Goal: Transaction & Acquisition: Purchase product/service

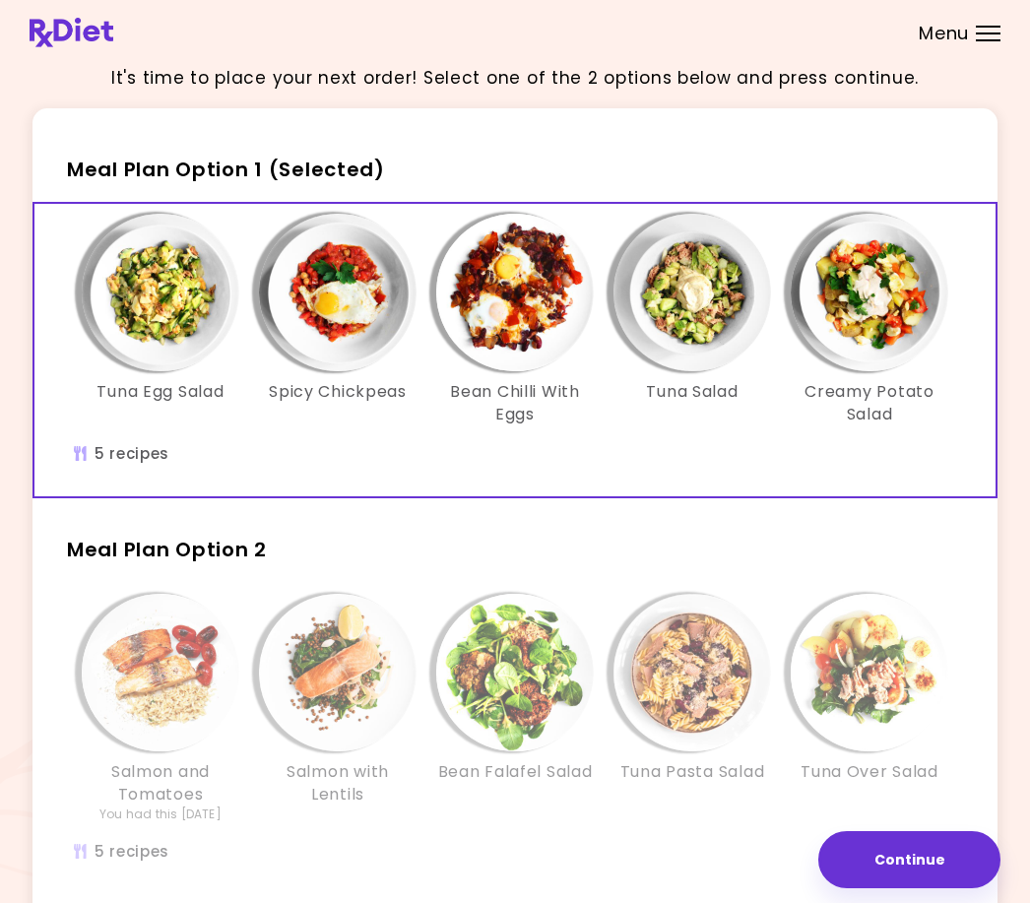
scroll to position [140, 0]
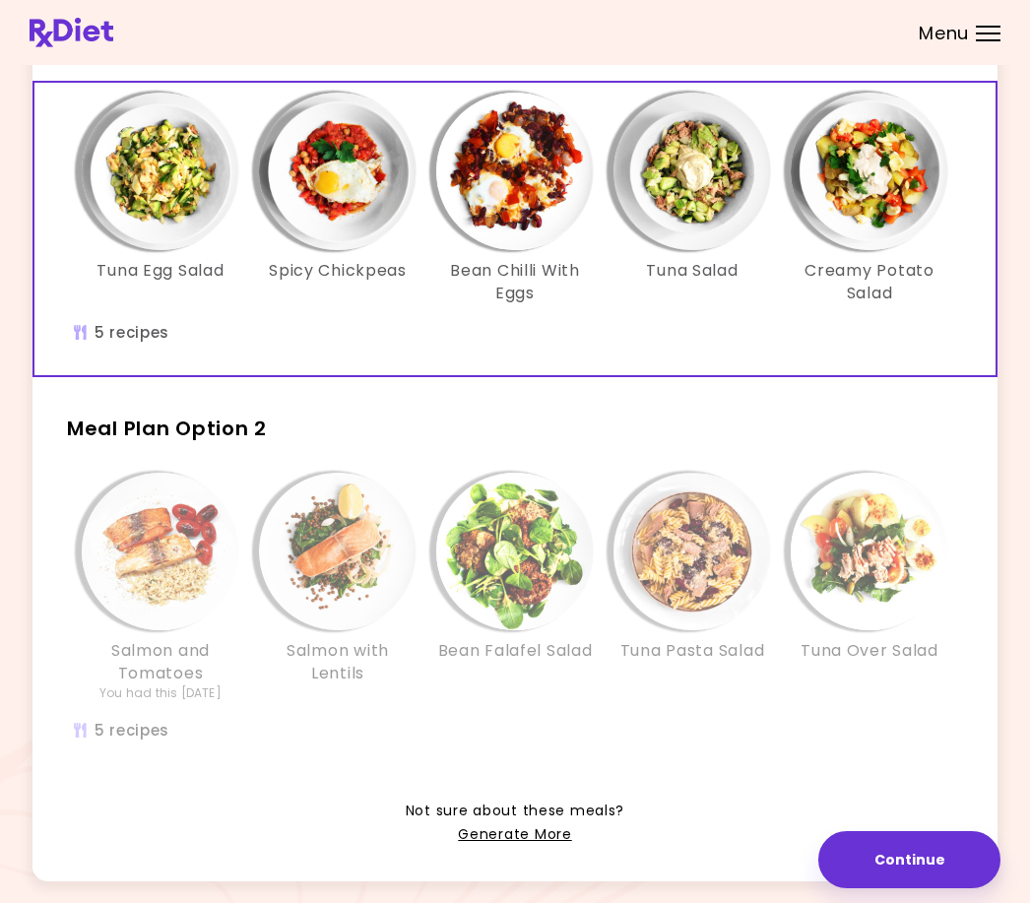
click at [532, 835] on link "Generate More" at bounding box center [514, 835] width 113 height 24
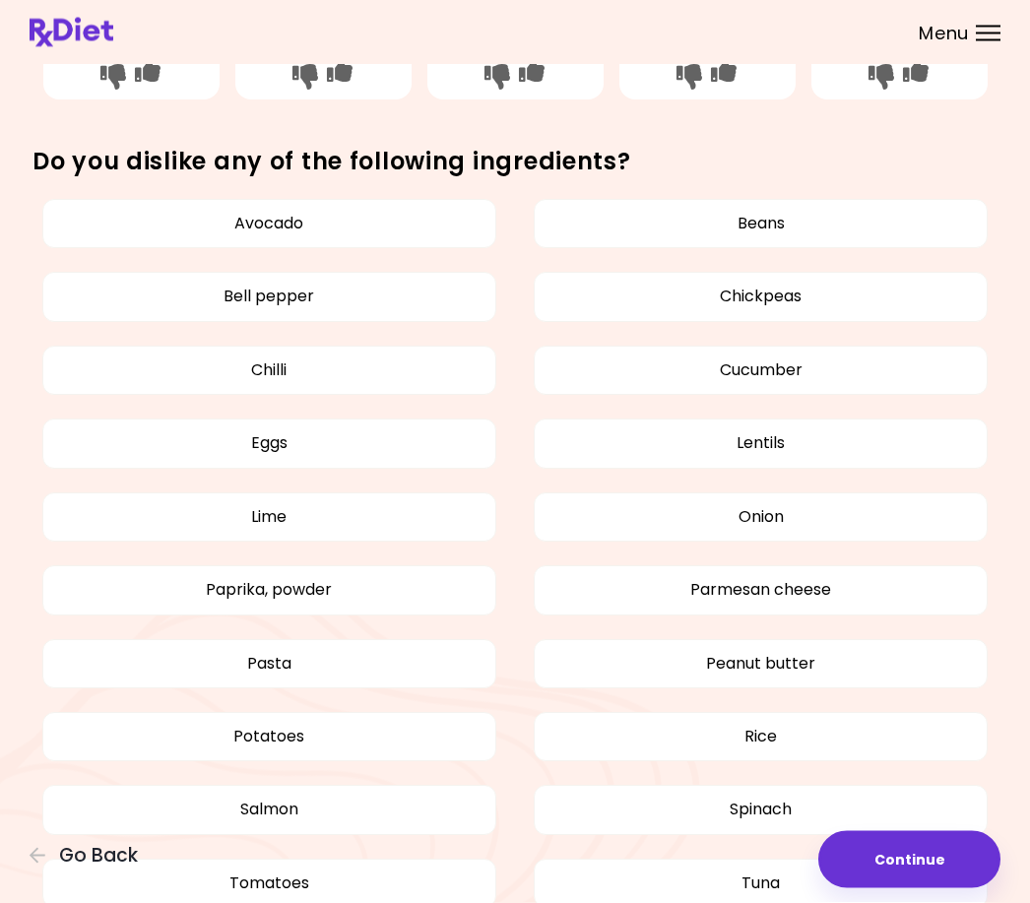
scroll to position [765, 0]
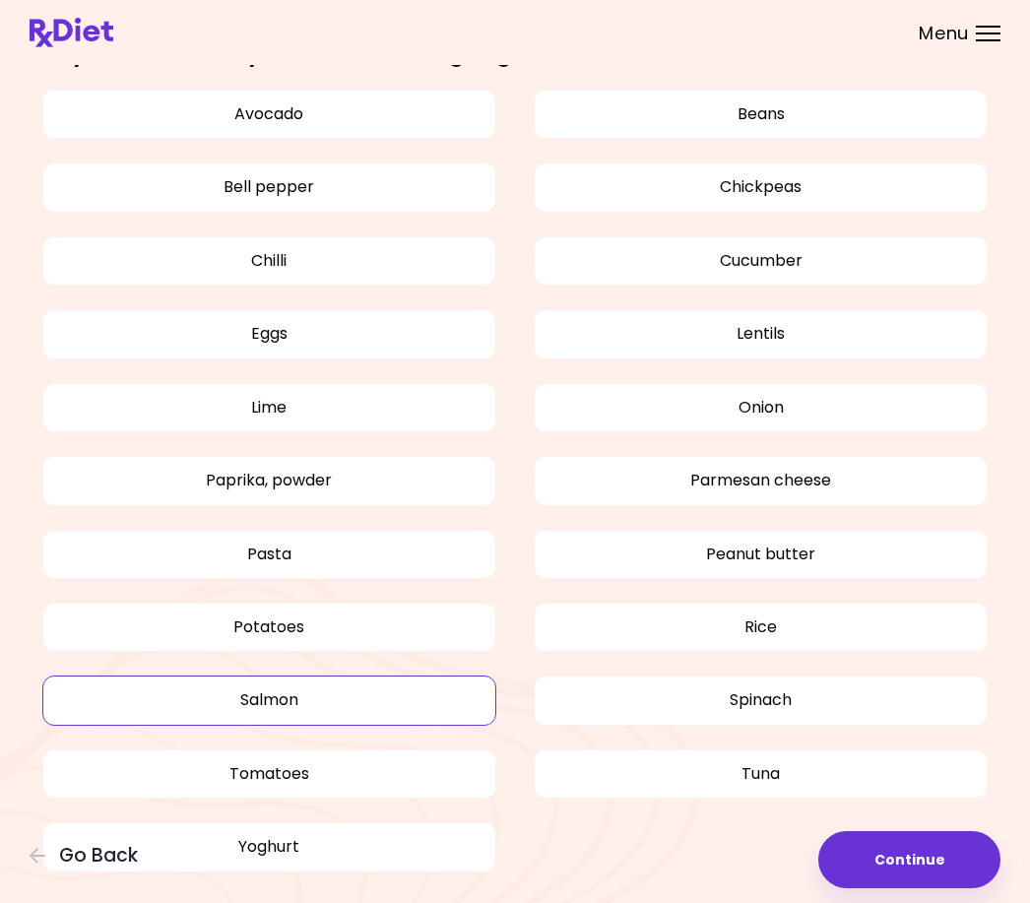
click at [347, 700] on button "Salmon" at bounding box center [269, 700] width 454 height 49
click at [326, 847] on button "Yoghurt" at bounding box center [269, 846] width 454 height 49
click at [371, 848] on button "Yoghurt" at bounding box center [269, 846] width 454 height 49
click at [811, 770] on button "Tuna" at bounding box center [761, 774] width 454 height 49
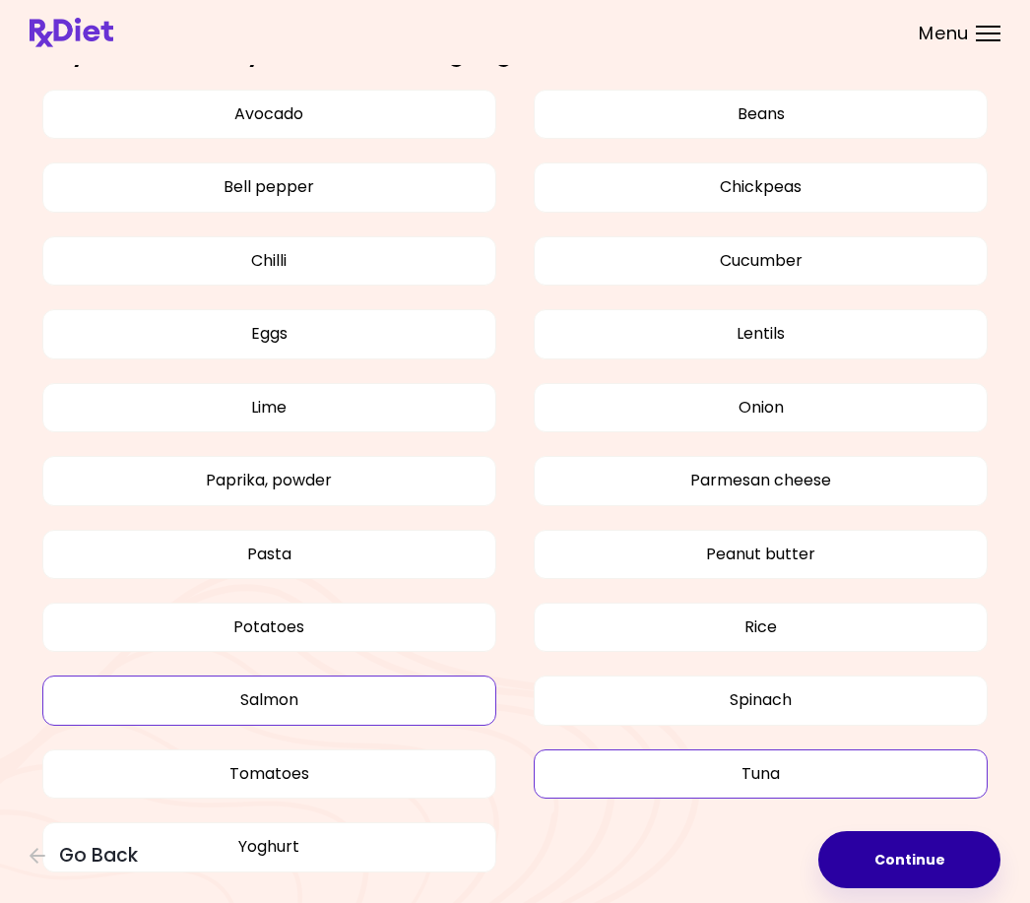
click at [927, 888] on button "Continue" at bounding box center [909, 859] width 182 height 57
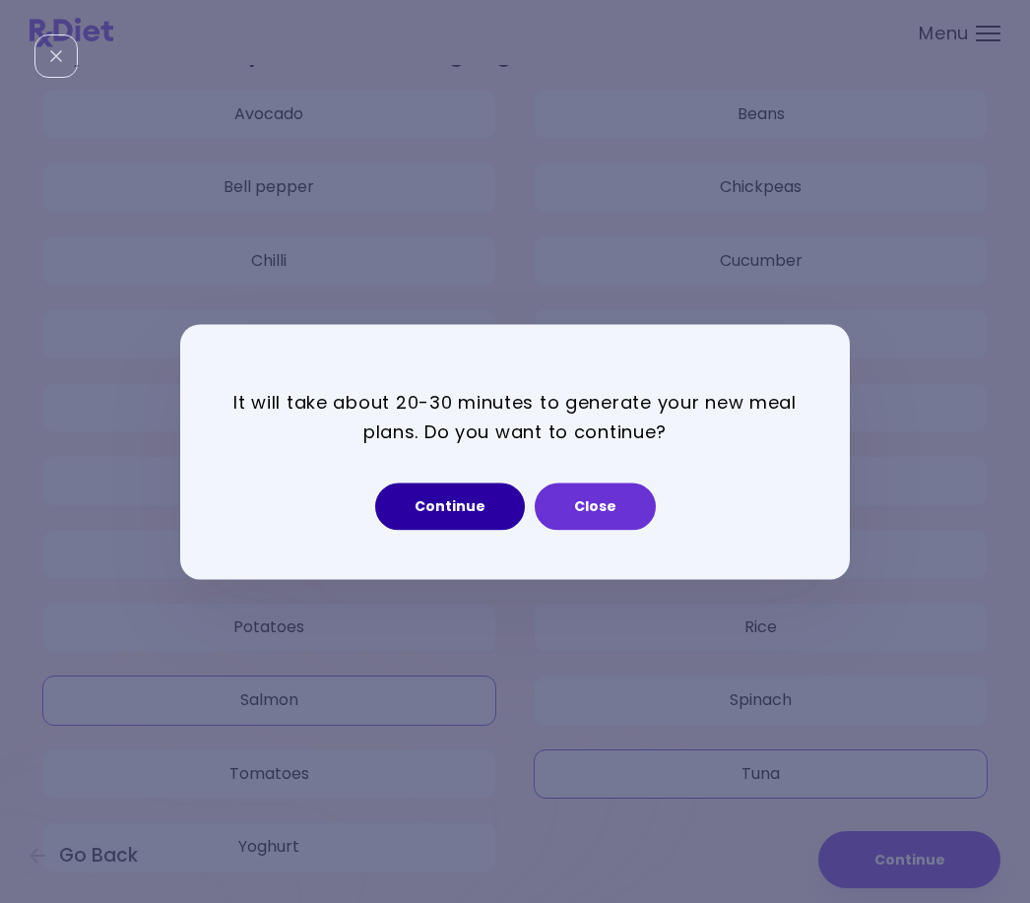
click at [488, 530] on button "Continue" at bounding box center [450, 506] width 150 height 47
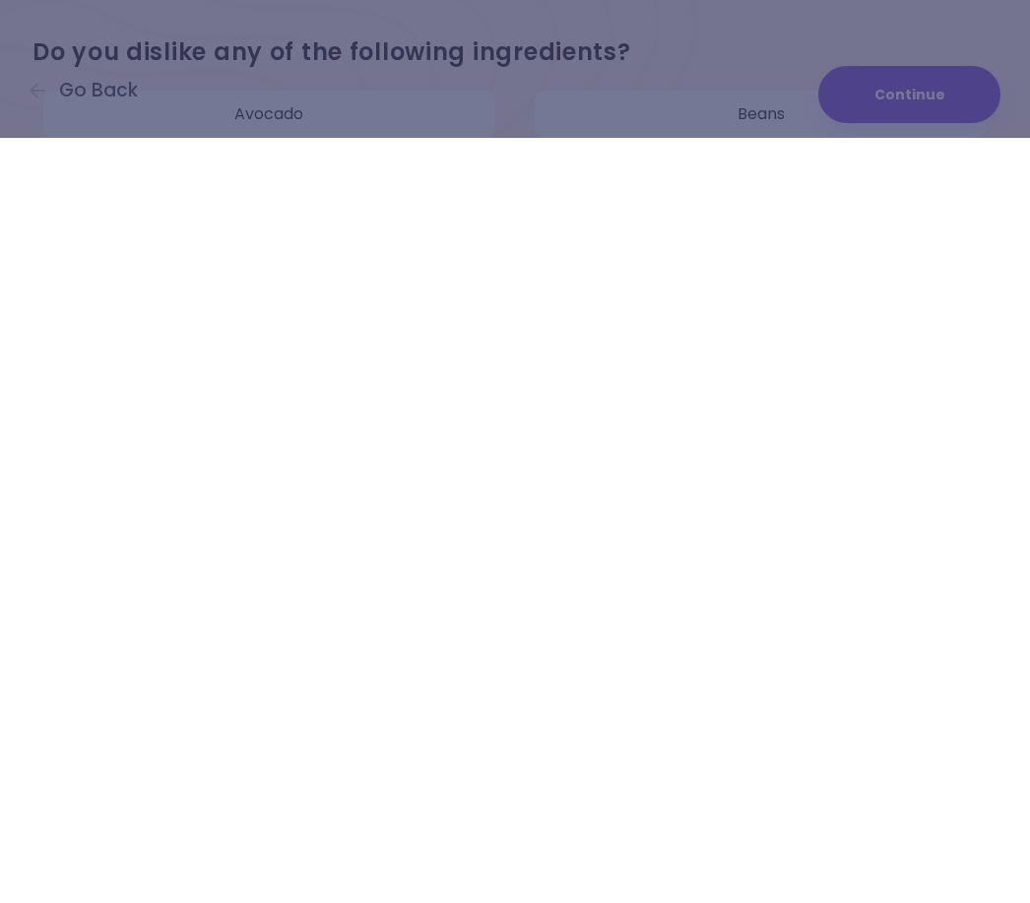
select select "*"
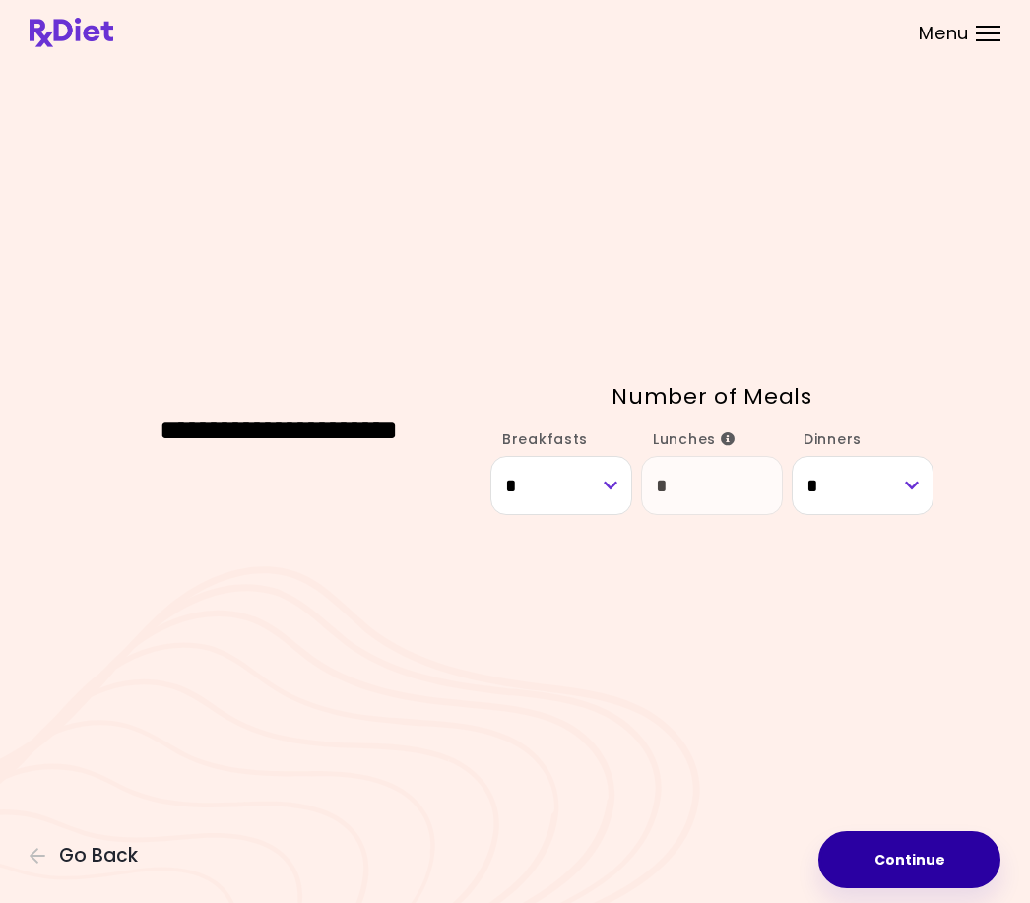
click at [945, 856] on button "Continue" at bounding box center [909, 859] width 182 height 57
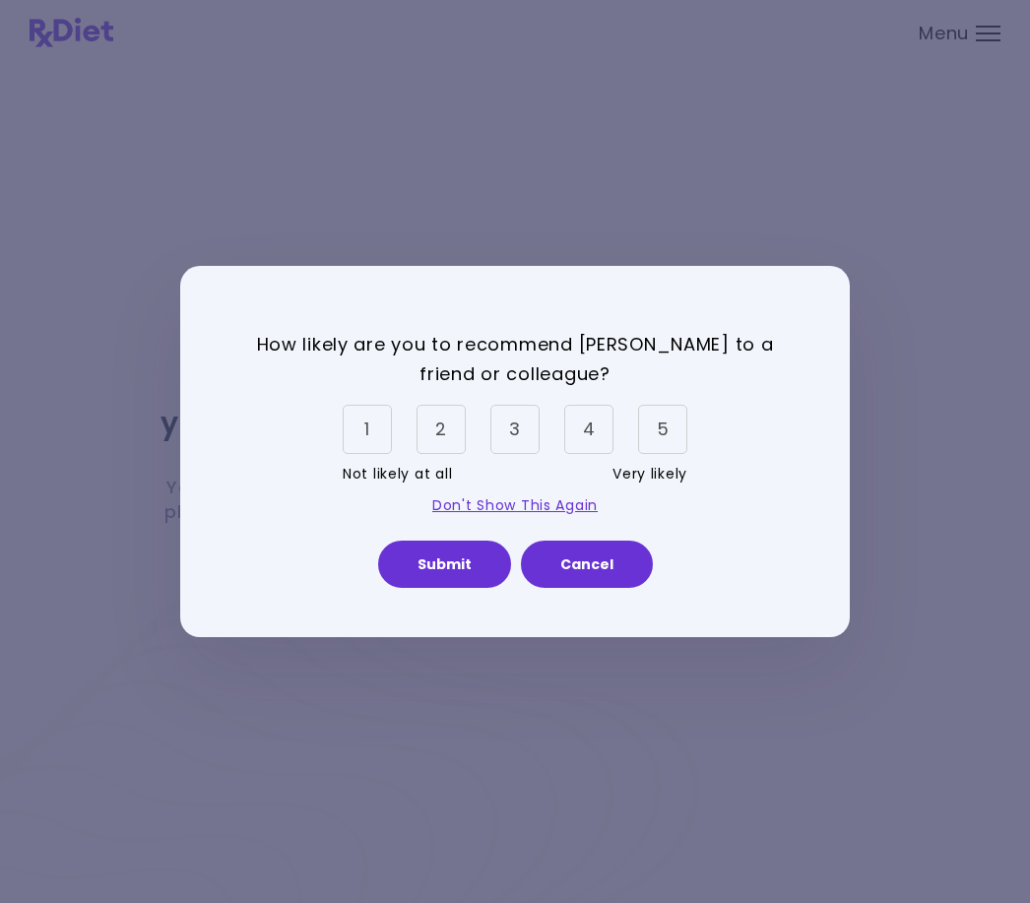
click at [672, 450] on div "5" at bounding box center [662, 429] width 49 height 49
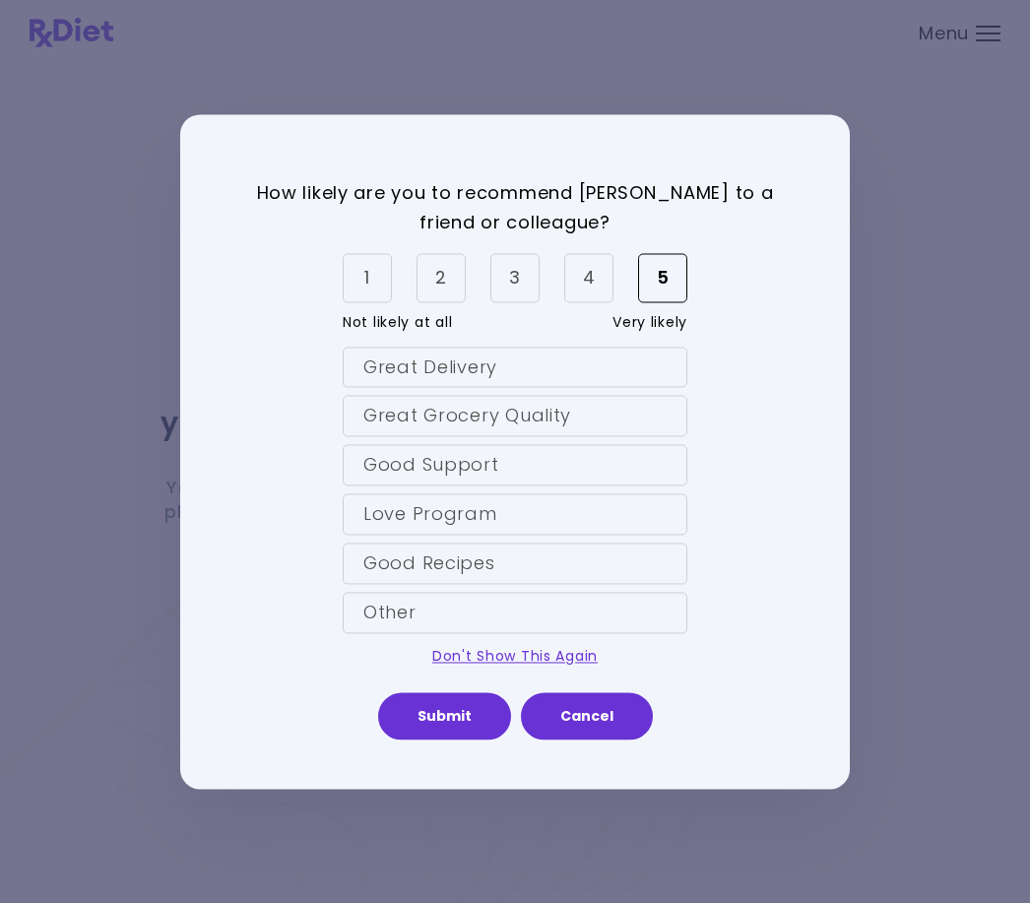
click at [504, 584] on div "Good Recipes" at bounding box center [515, 563] width 345 height 41
click at [566, 437] on div "Great Grocery Quality" at bounding box center [515, 416] width 345 height 41
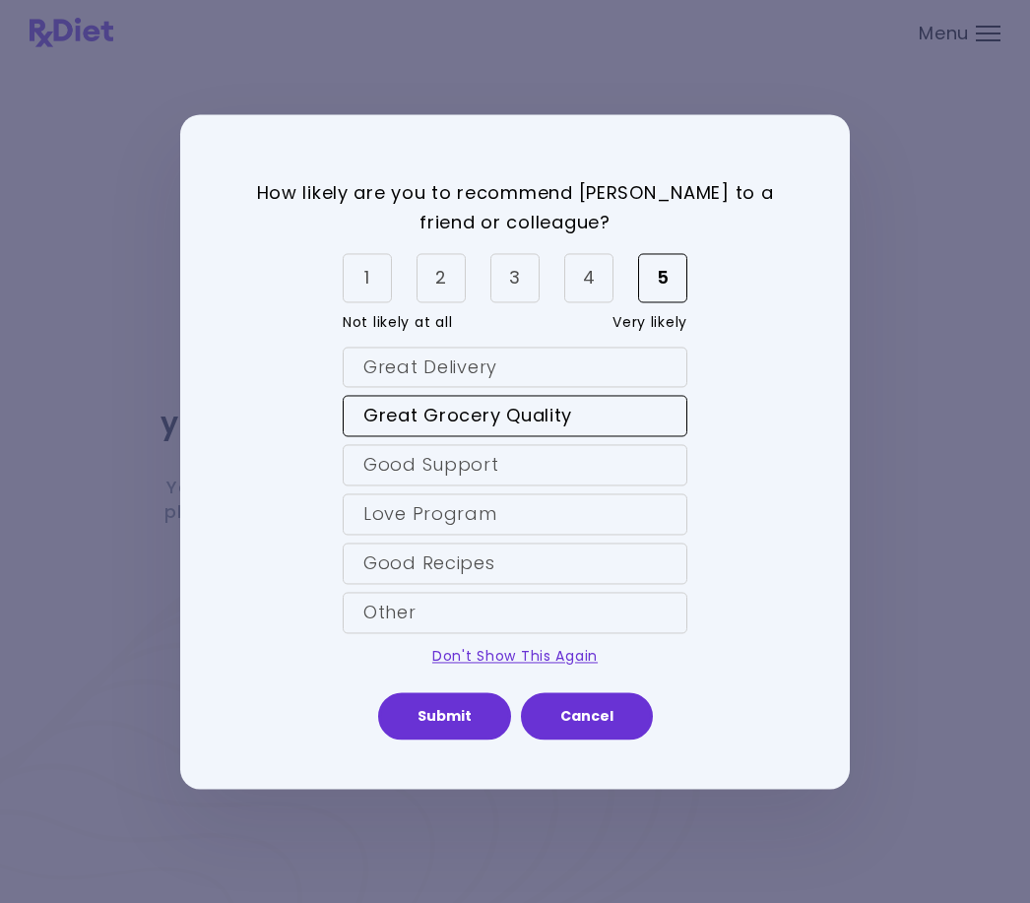
click at [506, 584] on div "Good Recipes" at bounding box center [515, 563] width 345 height 41
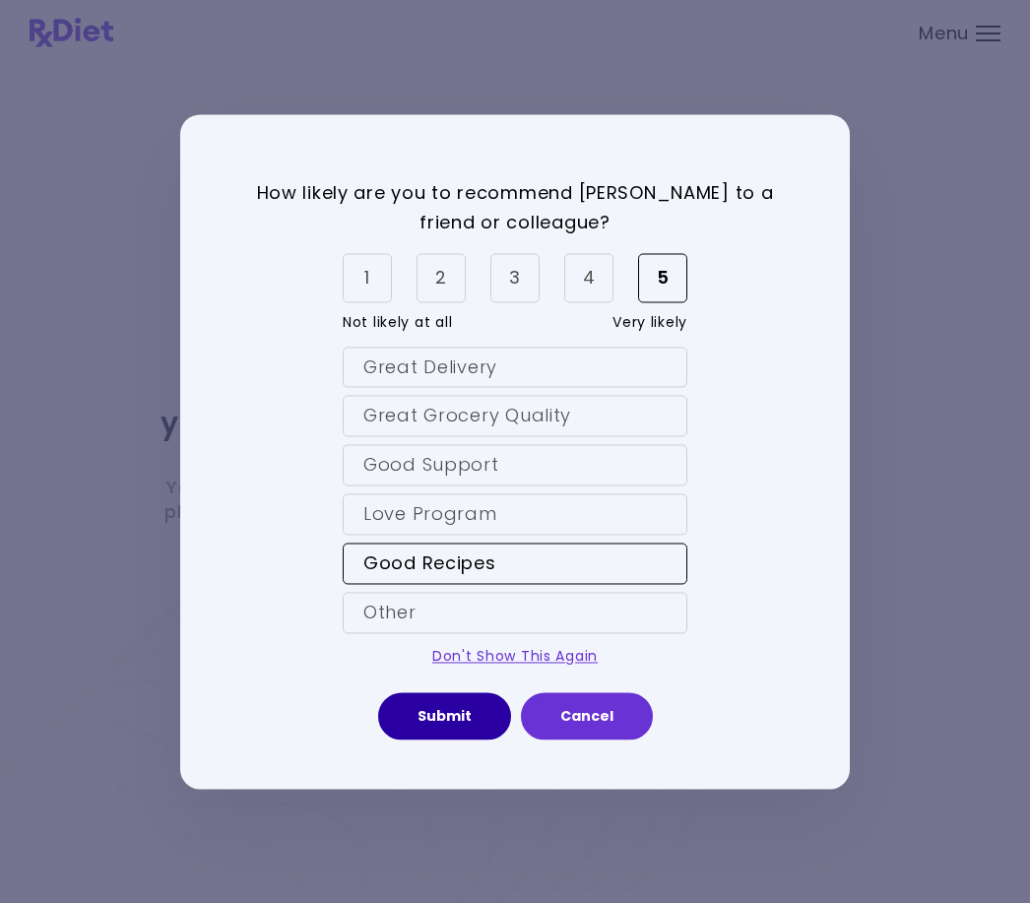
click at [464, 738] on button "Submit" at bounding box center [444, 715] width 133 height 47
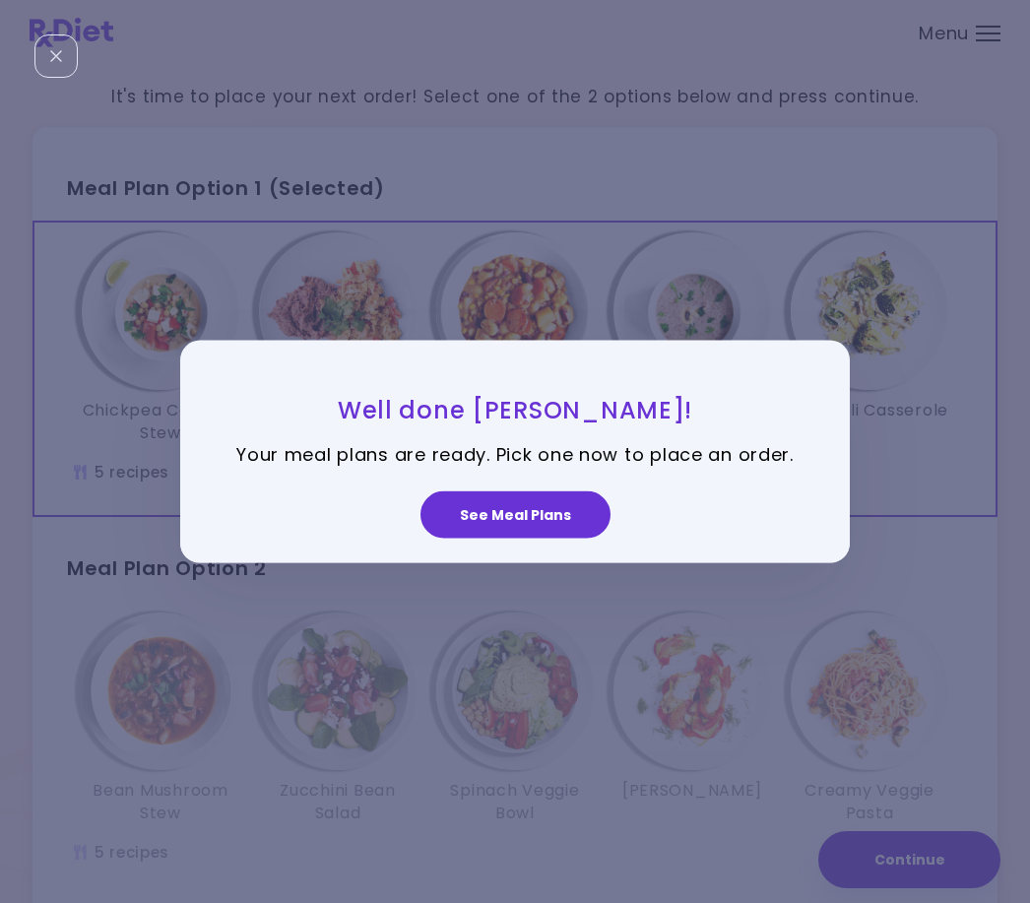
click at [541, 539] on button "See Meal Plans" at bounding box center [516, 514] width 190 height 47
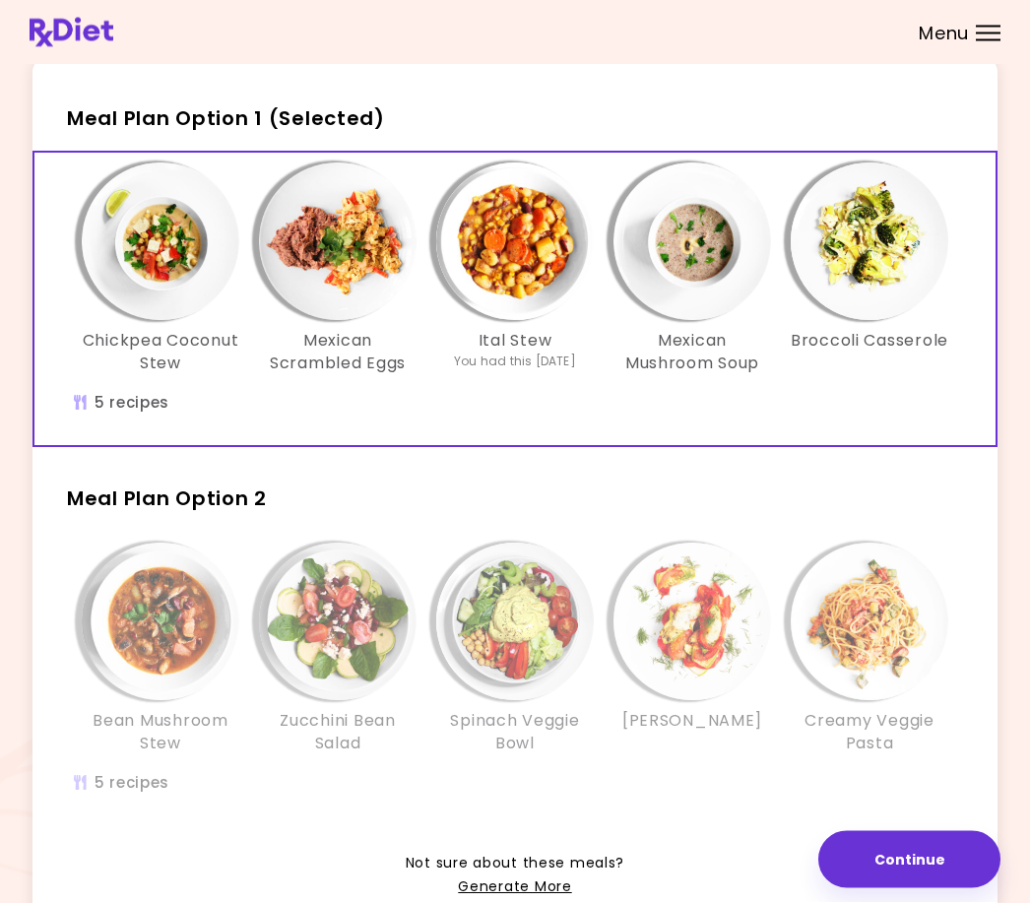
scroll to position [122, 0]
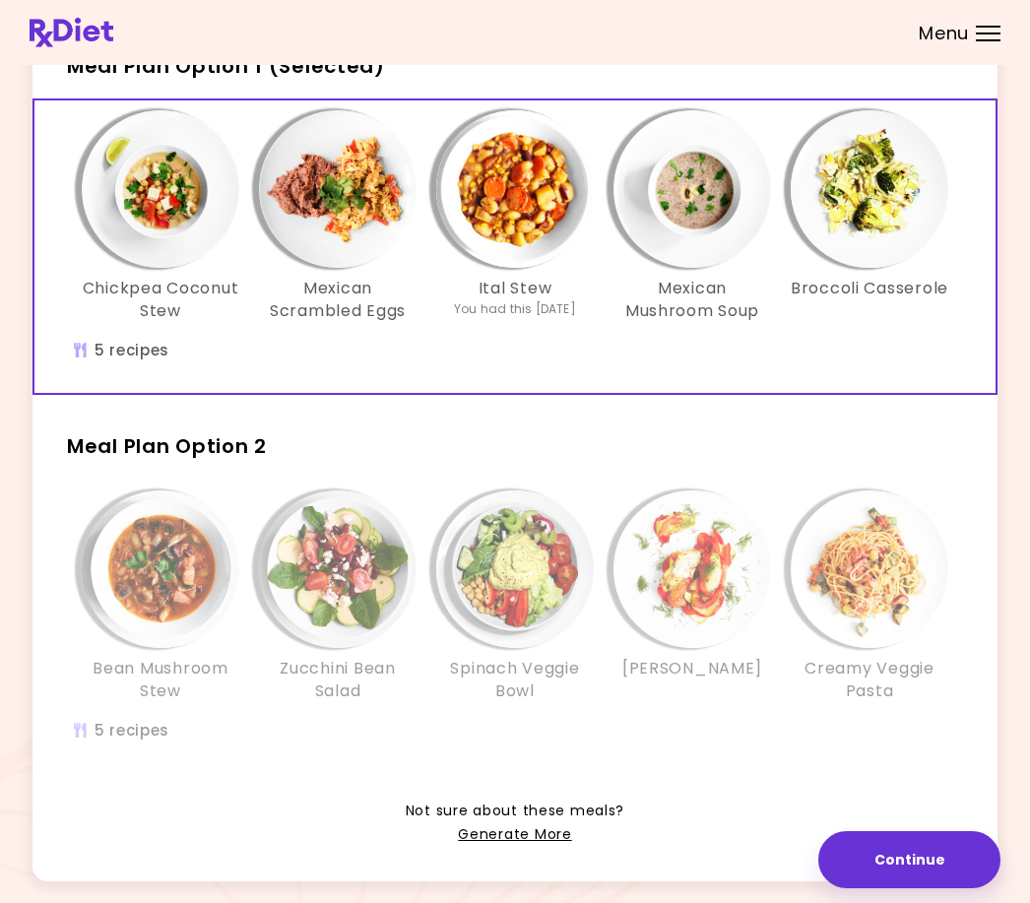
click at [344, 203] on img "Info - Mexican Scrambled Eggs - Meal Plan Option 1 (Selected)" at bounding box center [338, 189] width 158 height 158
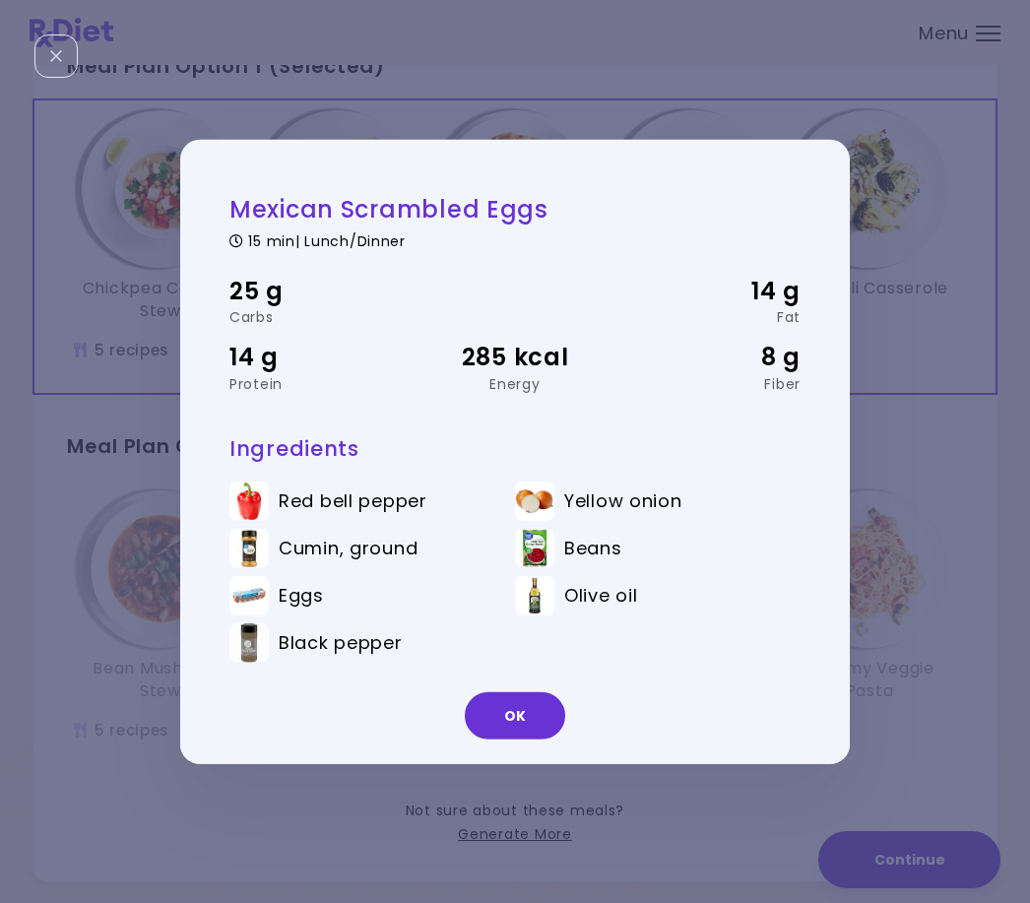
click at [528, 740] on button "OK" at bounding box center [515, 715] width 100 height 47
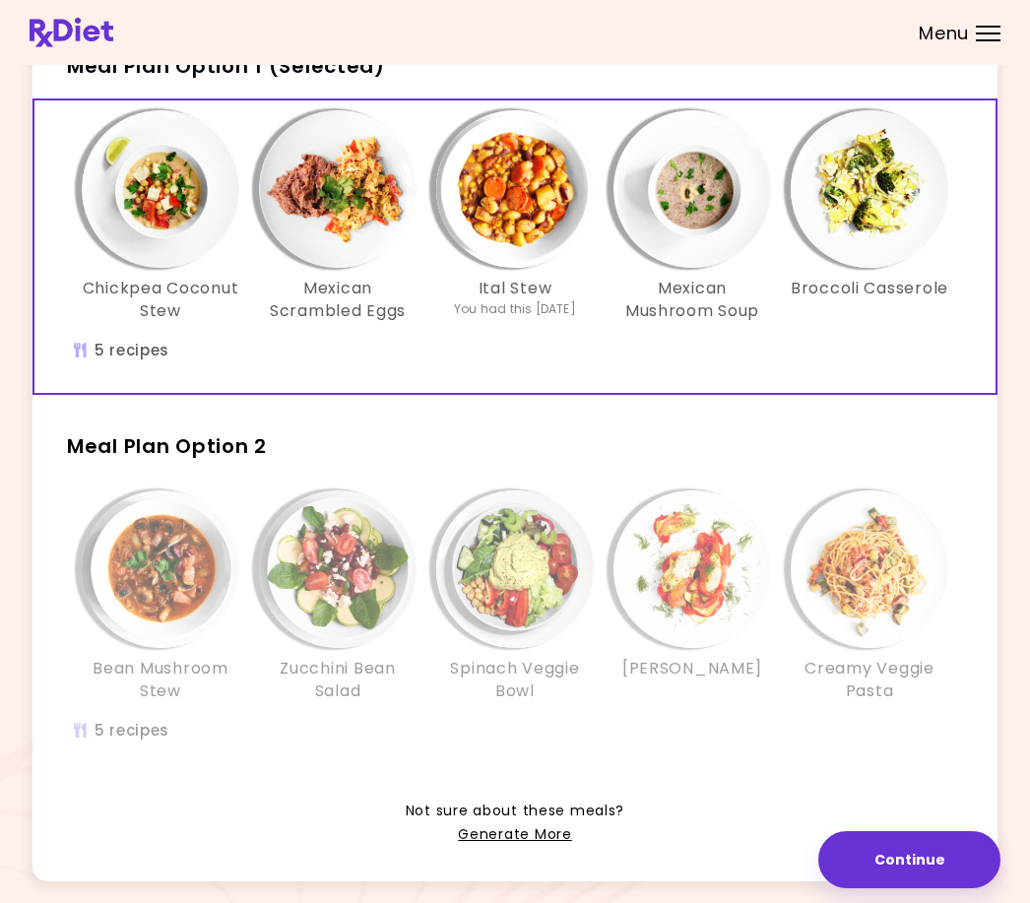
click at [173, 596] on img "Info - Bean Mushroom Stew - Meal Plan Option 2" at bounding box center [161, 569] width 158 height 158
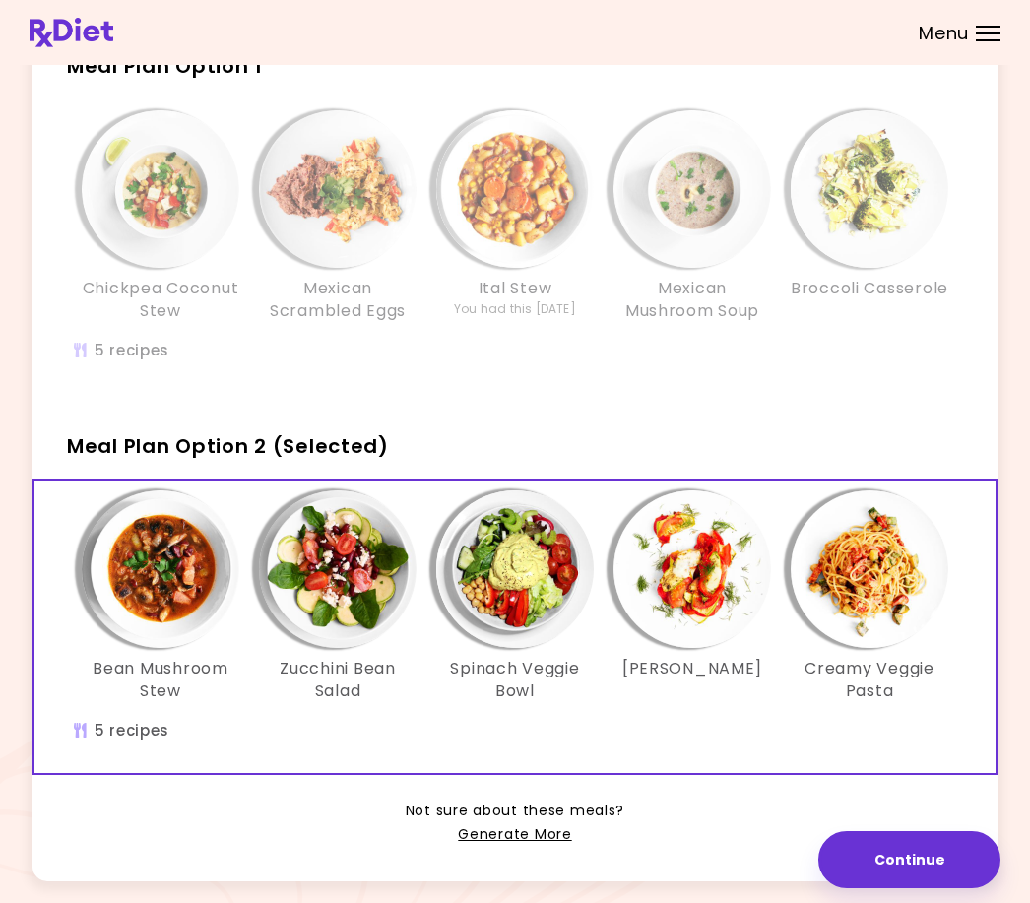
click at [174, 641] on img "Info - Bean Mushroom Stew - Meal Plan Option 2 (Selected)" at bounding box center [161, 569] width 158 height 158
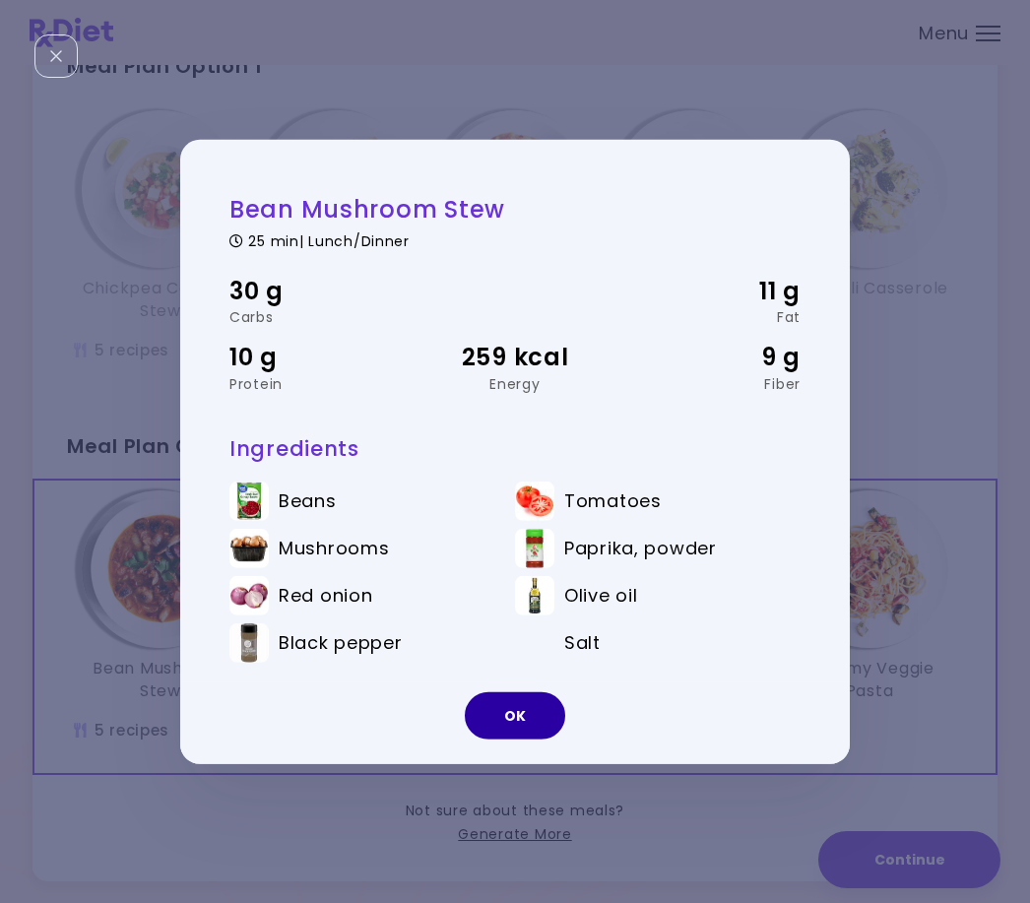
click at [508, 740] on button "OK" at bounding box center [515, 715] width 100 height 47
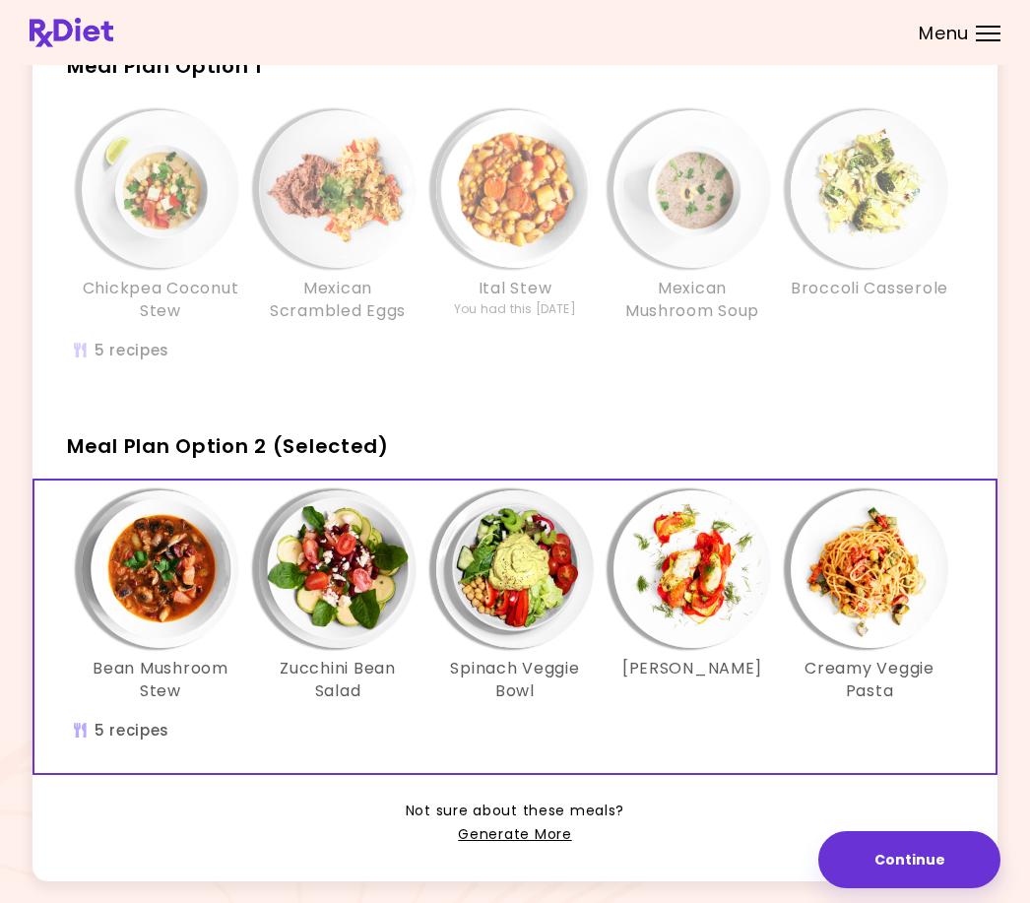
click at [359, 585] on img "Info - Zucchini Bean Salad - Meal Plan Option 2 (Selected)" at bounding box center [338, 569] width 158 height 158
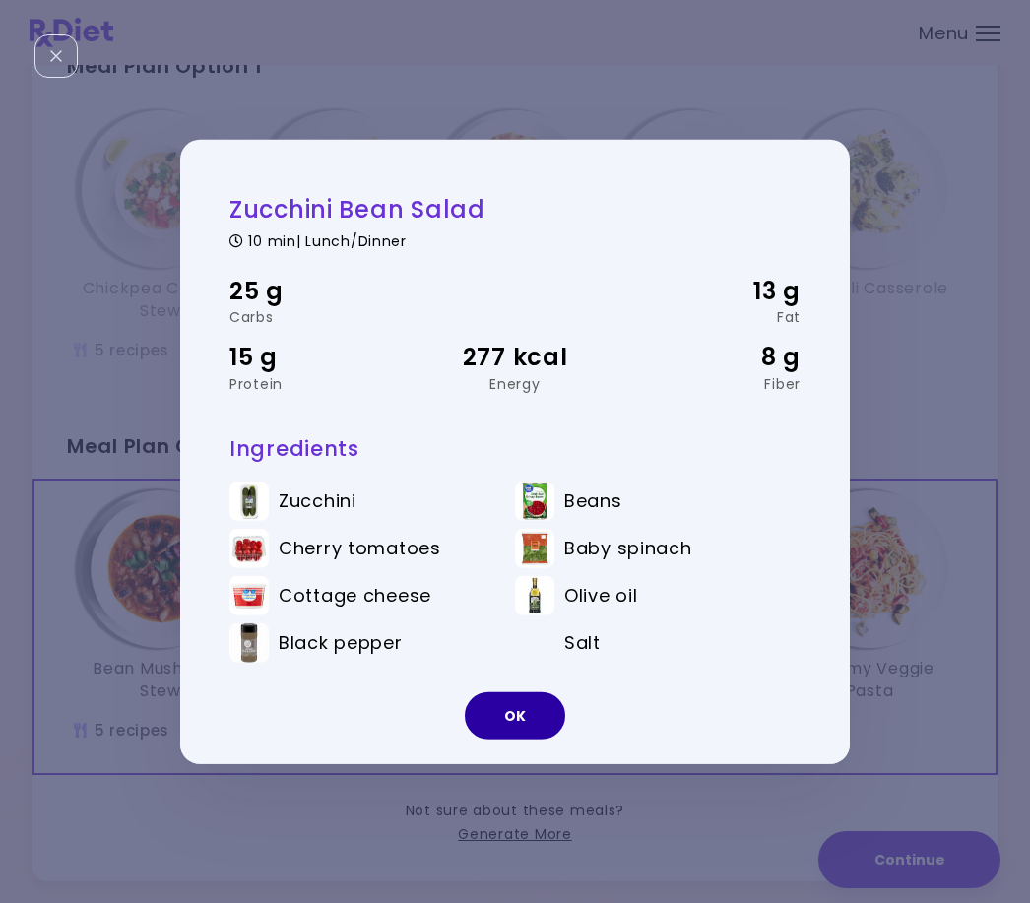
click at [523, 740] on button "OK" at bounding box center [515, 715] width 100 height 47
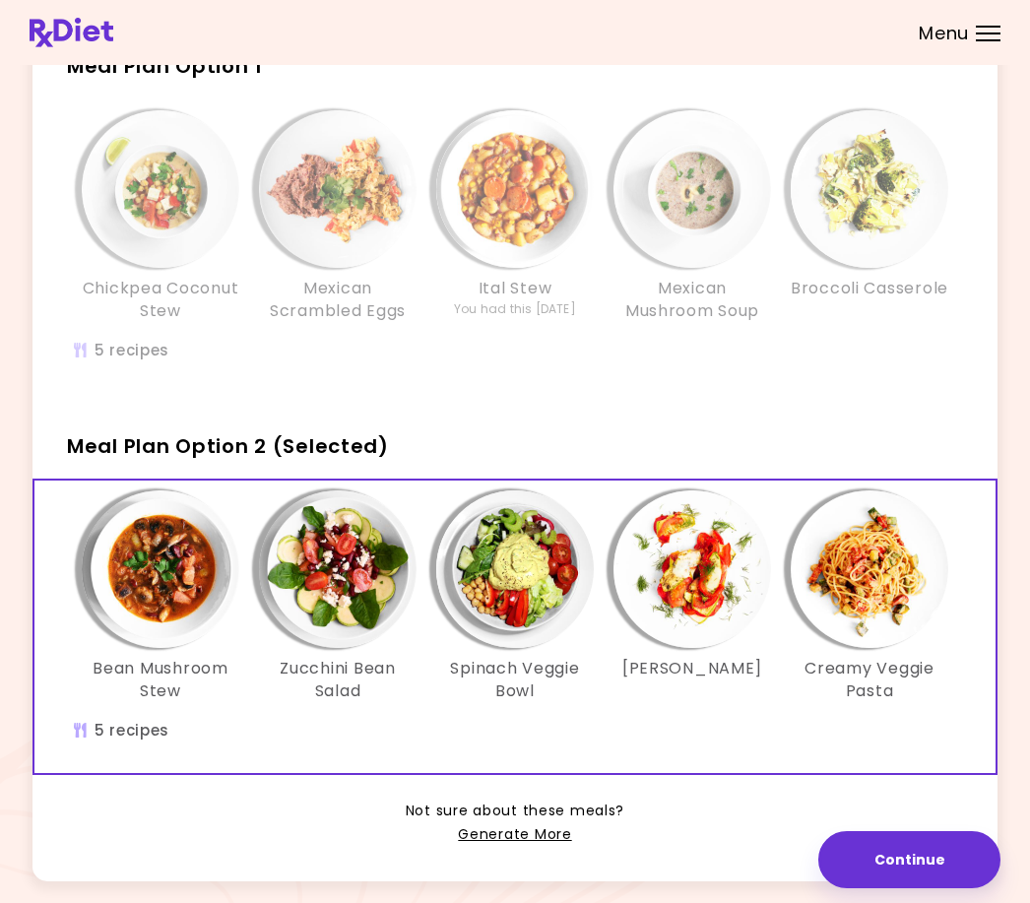
click at [530, 583] on img "Info - Spinach Veggie Bowl - Meal Plan Option 2 (Selected)" at bounding box center [515, 569] width 158 height 158
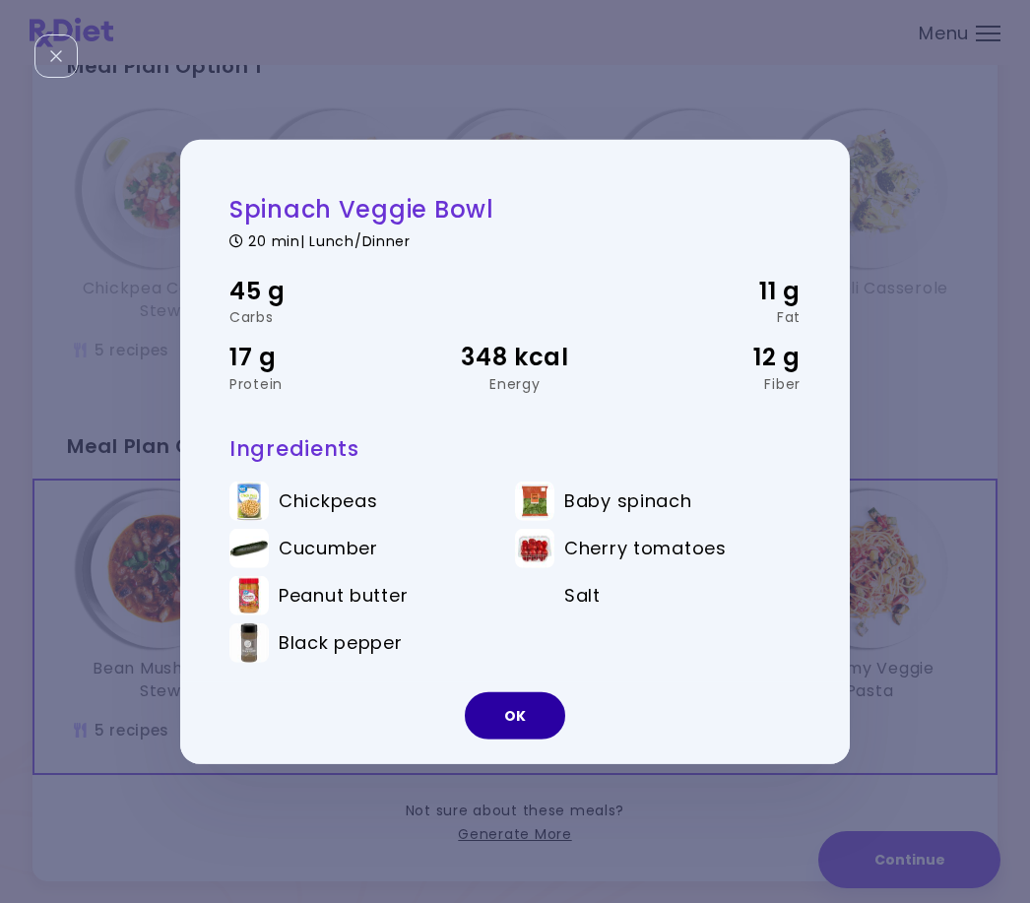
click at [519, 735] on button "OK" at bounding box center [515, 715] width 100 height 47
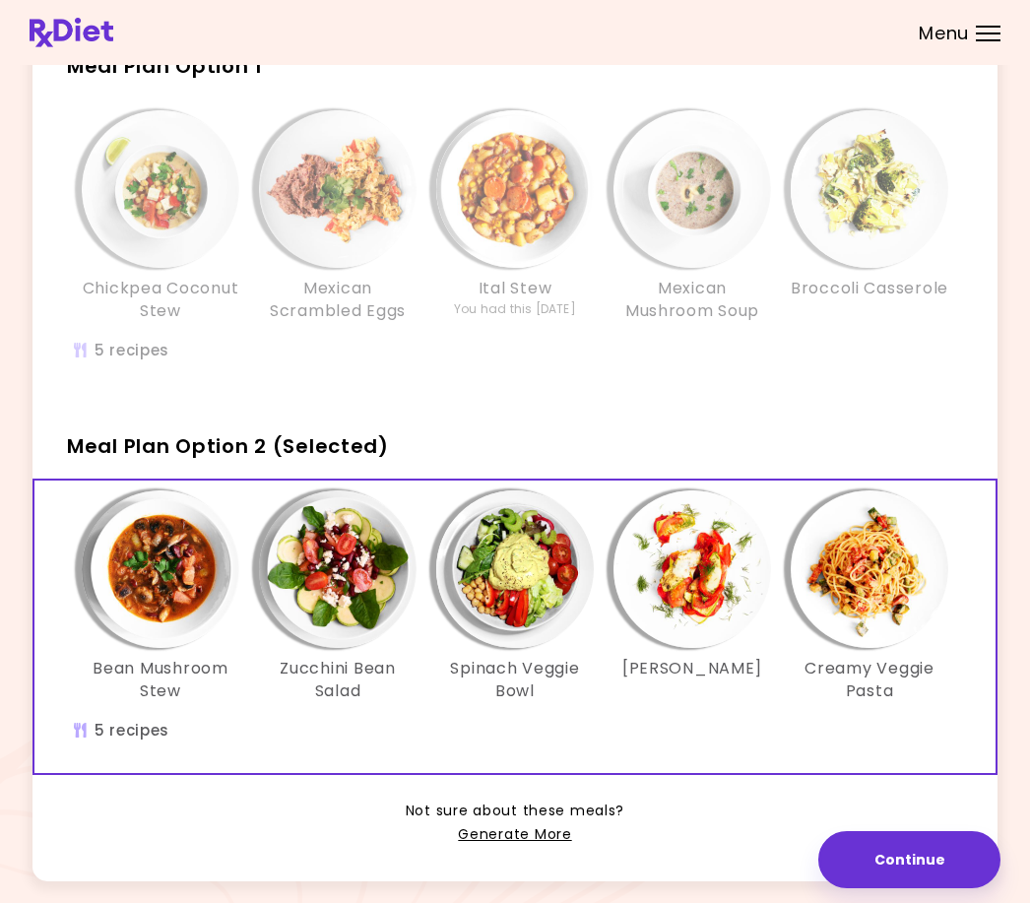
click at [704, 574] on img "Info - Zucchini Lasagna - Meal Plan Option 2 (Selected)" at bounding box center [693, 569] width 158 height 158
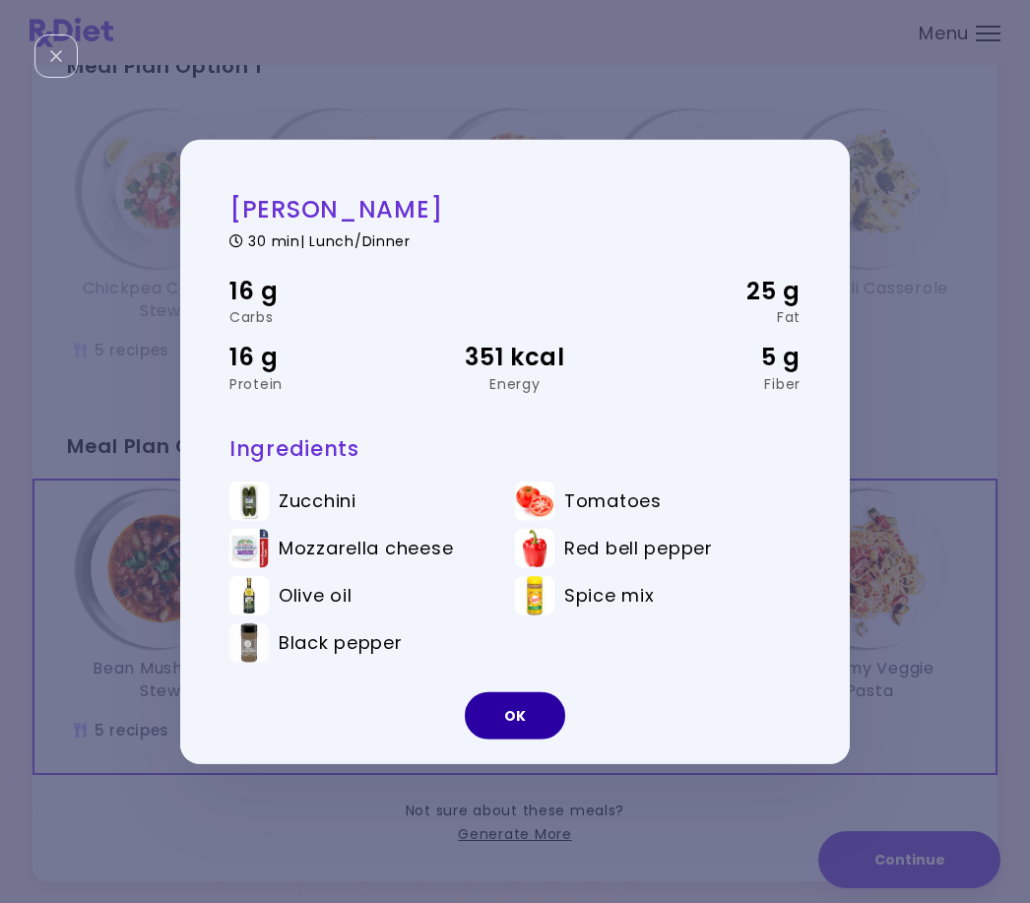
click at [516, 740] on button "OK" at bounding box center [515, 715] width 100 height 47
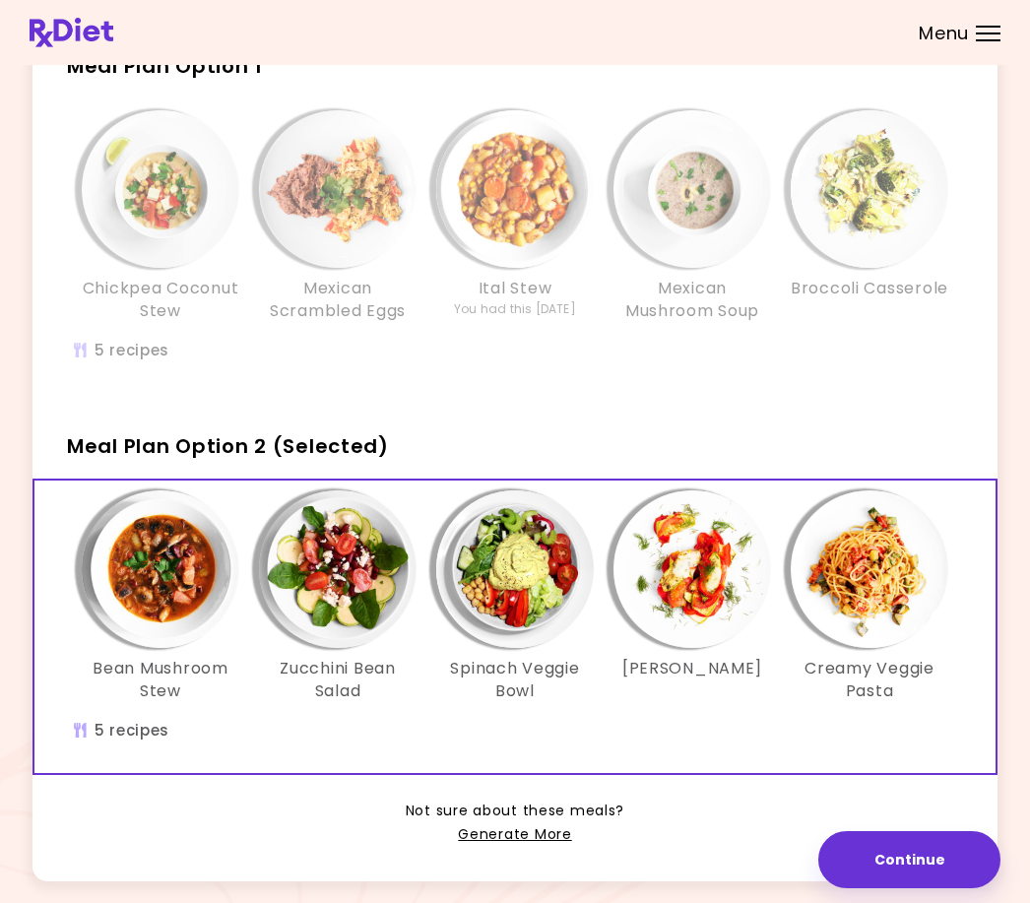
click at [881, 192] on img "Info - Broccoli Casserole - Meal Plan Option 1" at bounding box center [870, 189] width 158 height 158
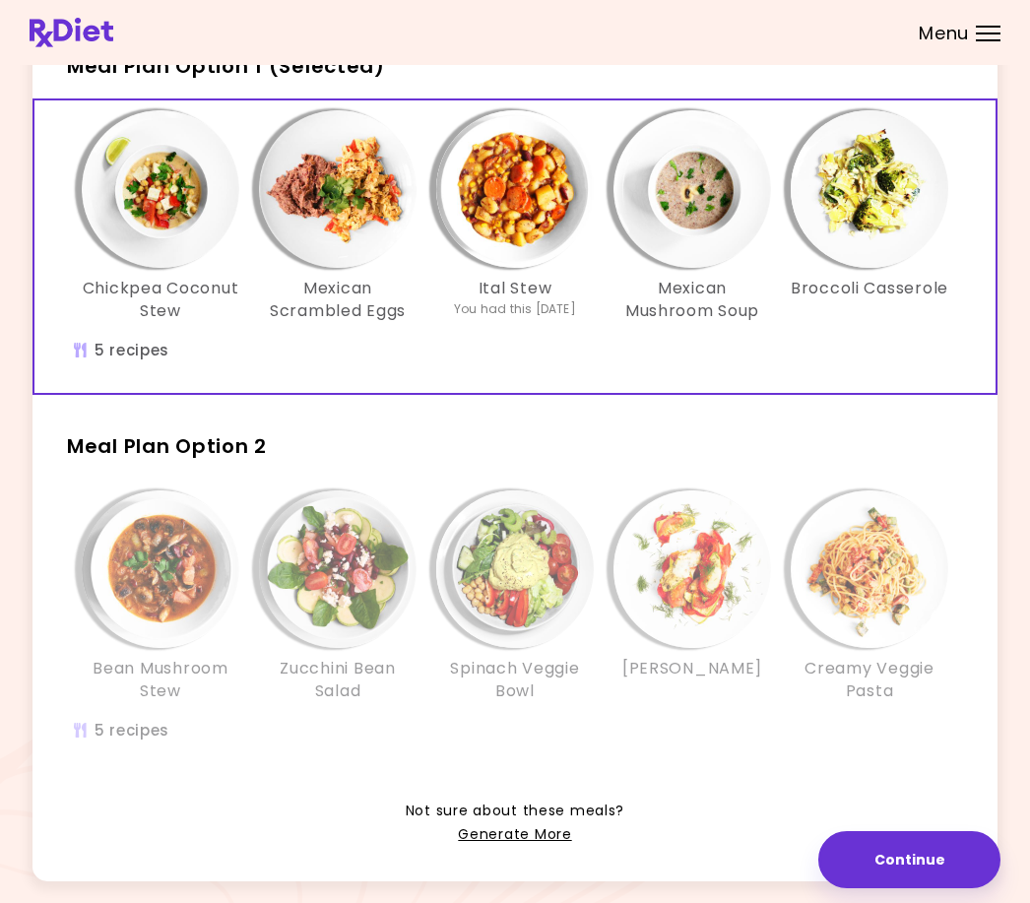
click at [910, 290] on h3 "Broccoli Casserole" at bounding box center [870, 289] width 158 height 22
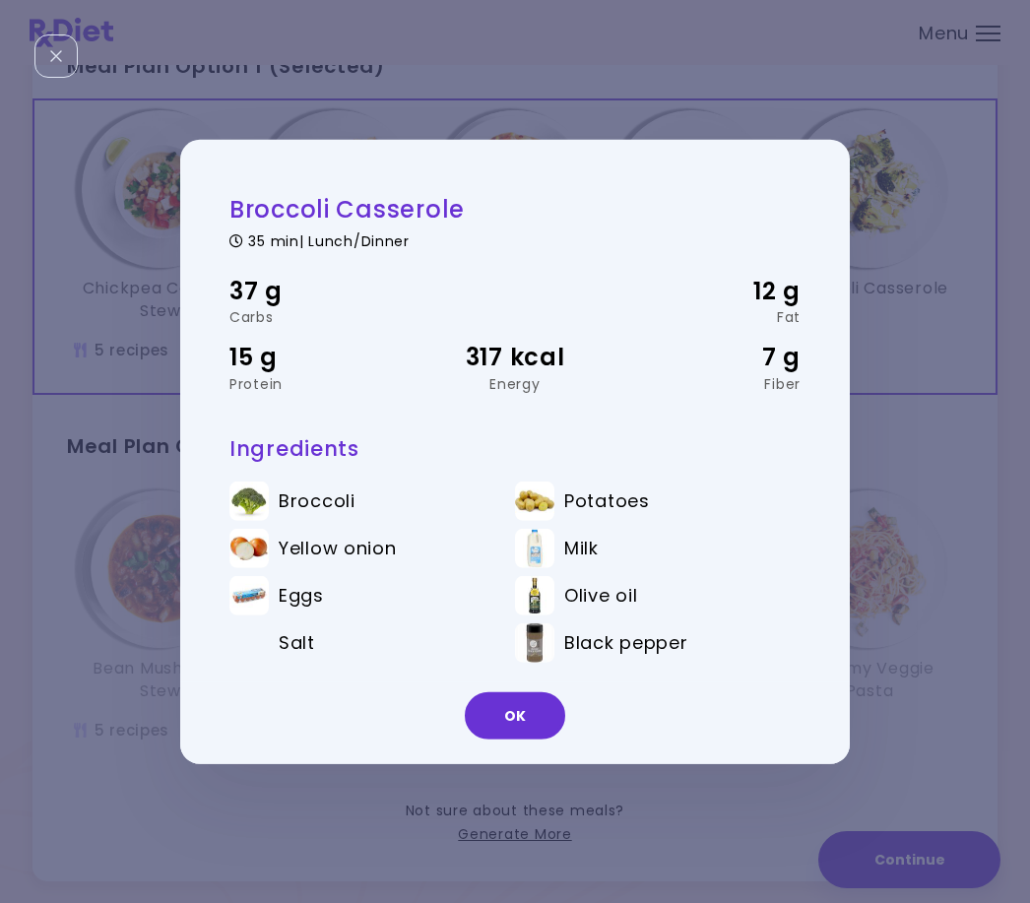
click at [520, 740] on button "OK" at bounding box center [515, 715] width 100 height 47
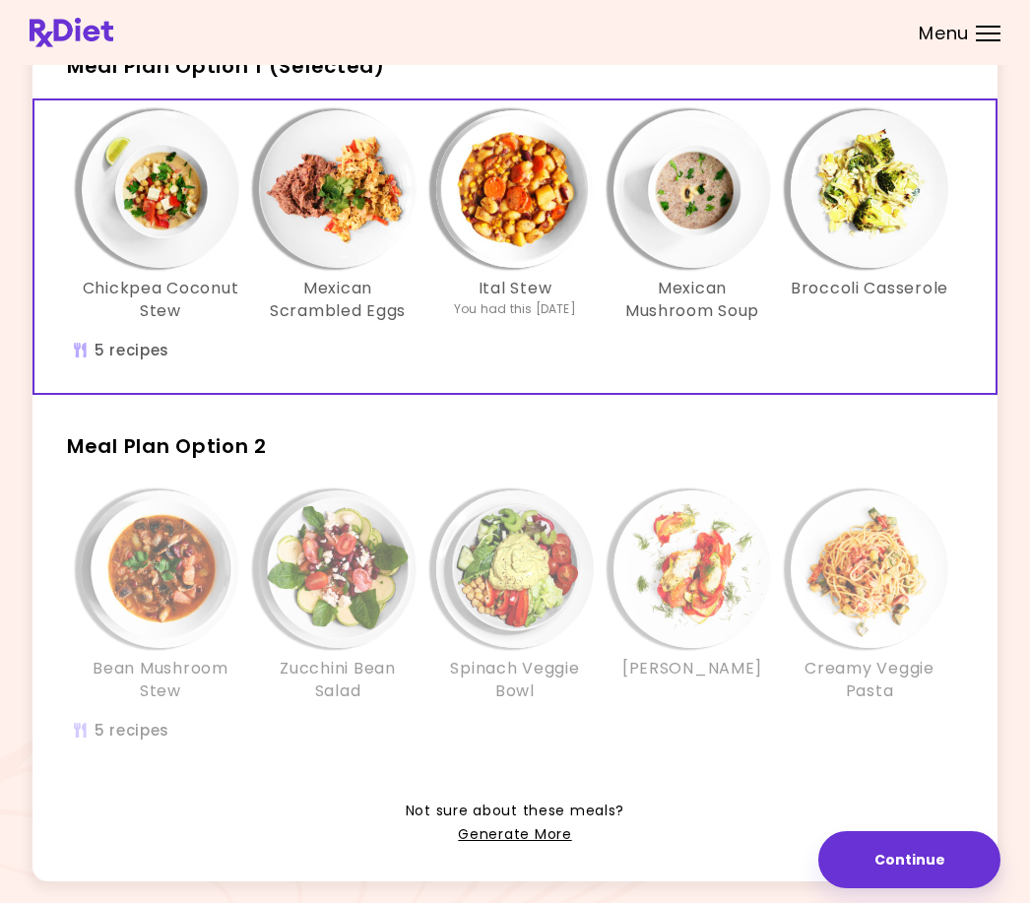
click at [708, 212] on img "Info - Mexican Mushroom Soup - Meal Plan Option 1 (Selected)" at bounding box center [693, 189] width 158 height 158
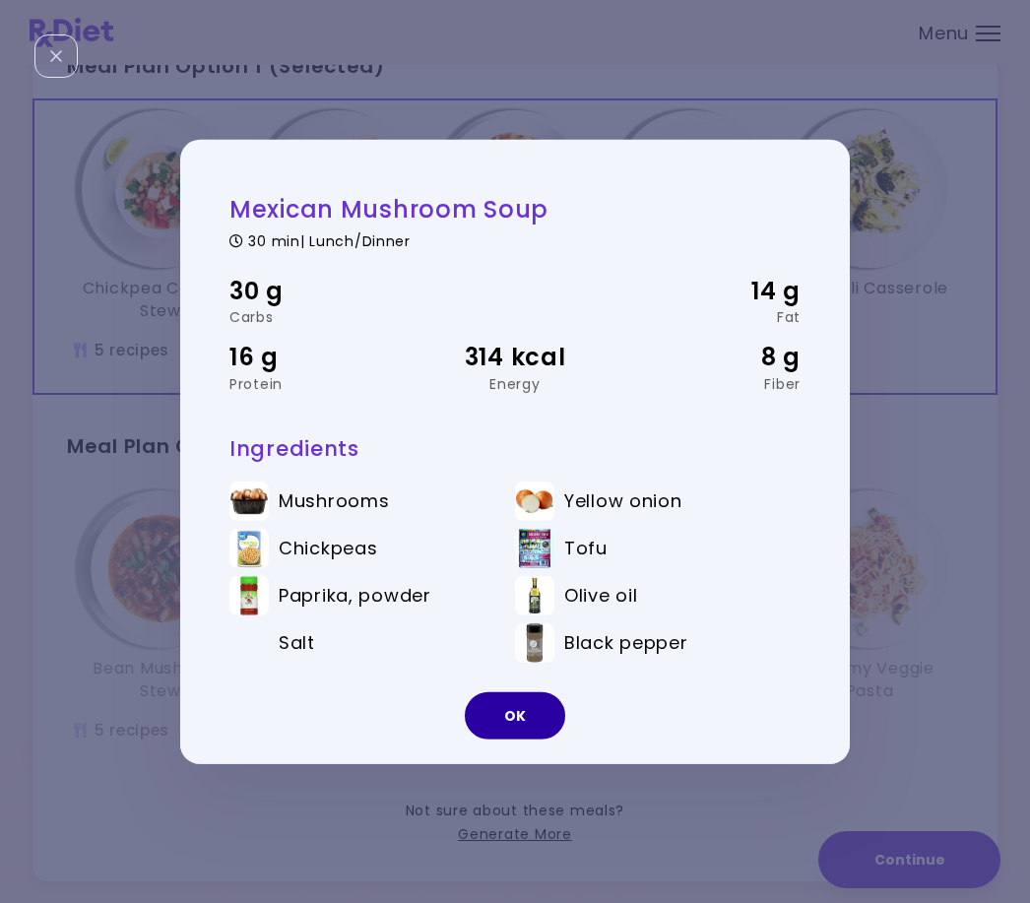
click at [536, 740] on button "OK" at bounding box center [515, 715] width 100 height 47
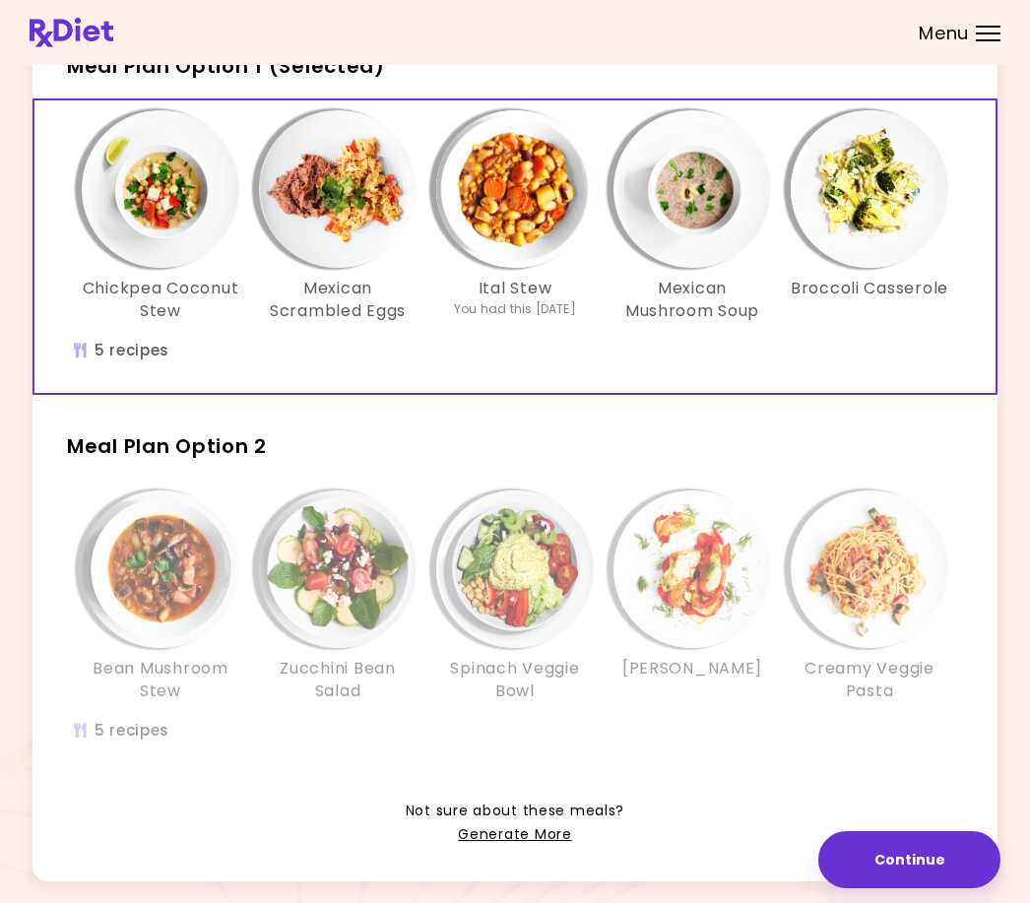
click at [938, 888] on button "Continue" at bounding box center [909, 859] width 182 height 57
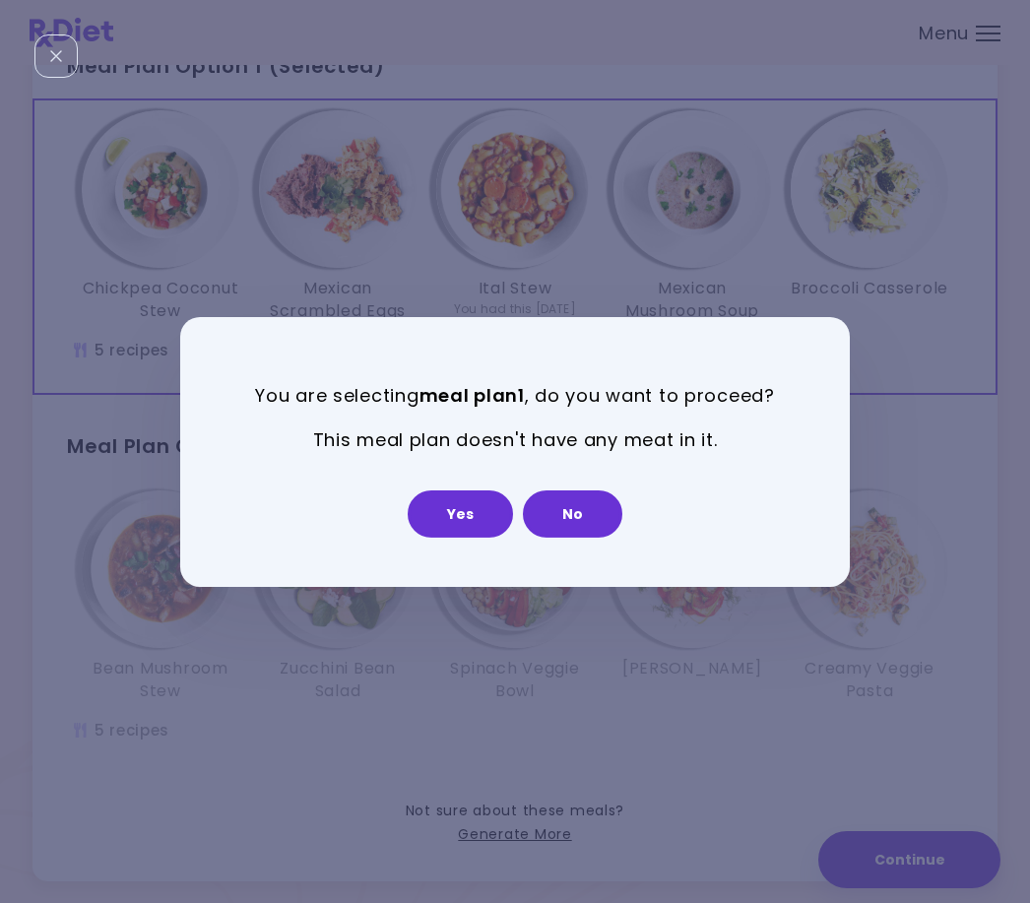
click at [459, 538] on button "Yes" at bounding box center [460, 513] width 105 height 47
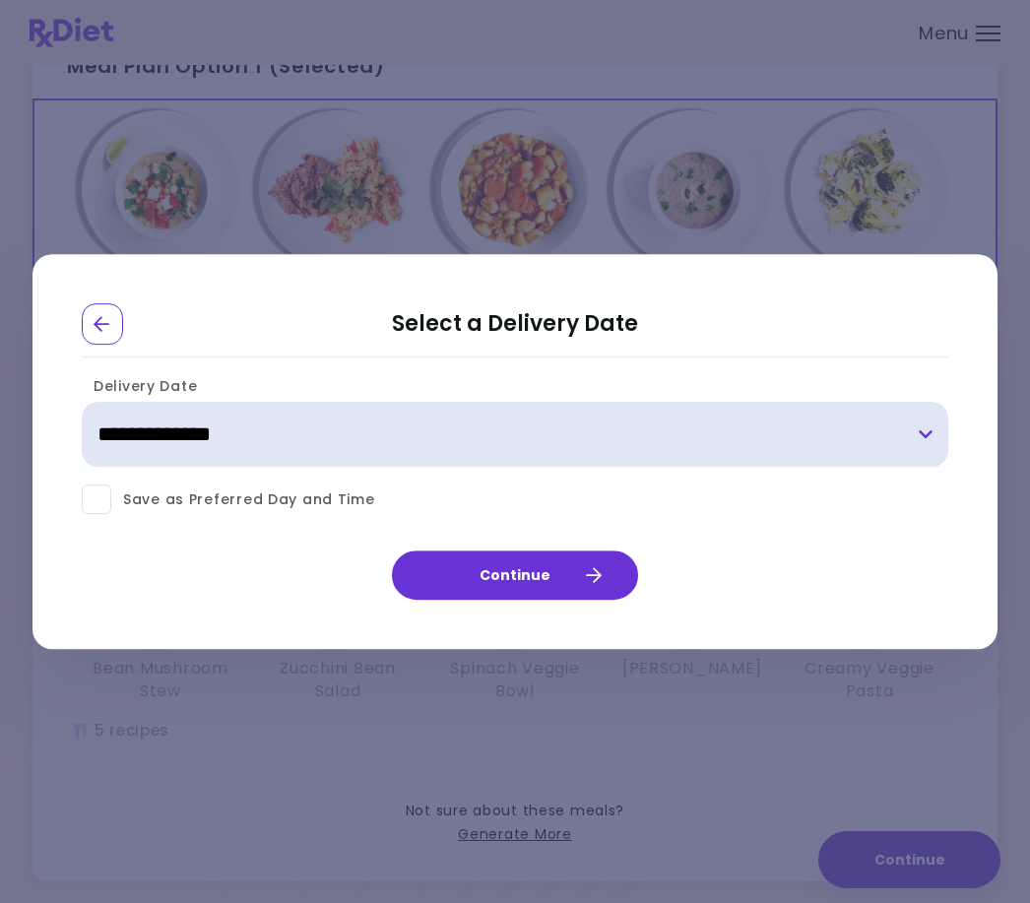
click at [925, 464] on select "**********" at bounding box center [515, 435] width 867 height 65
select select "**********"
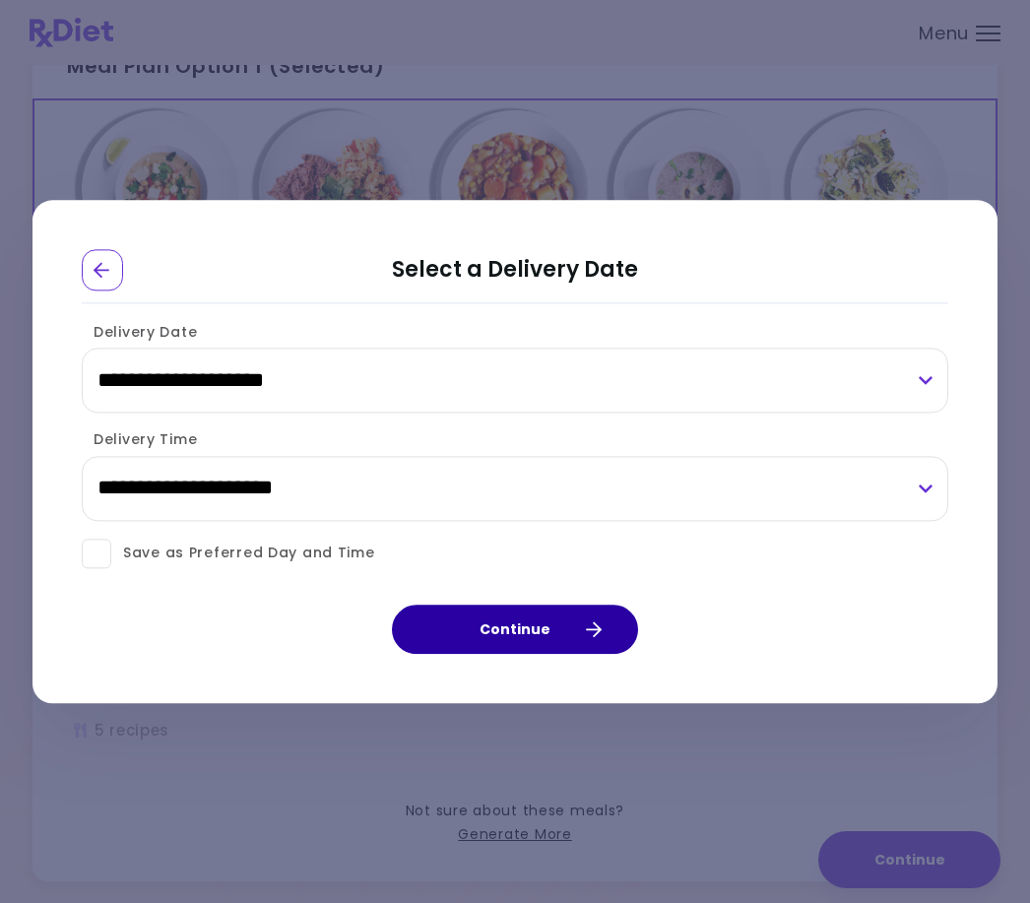
click at [537, 654] on button "Continue" at bounding box center [515, 629] width 246 height 49
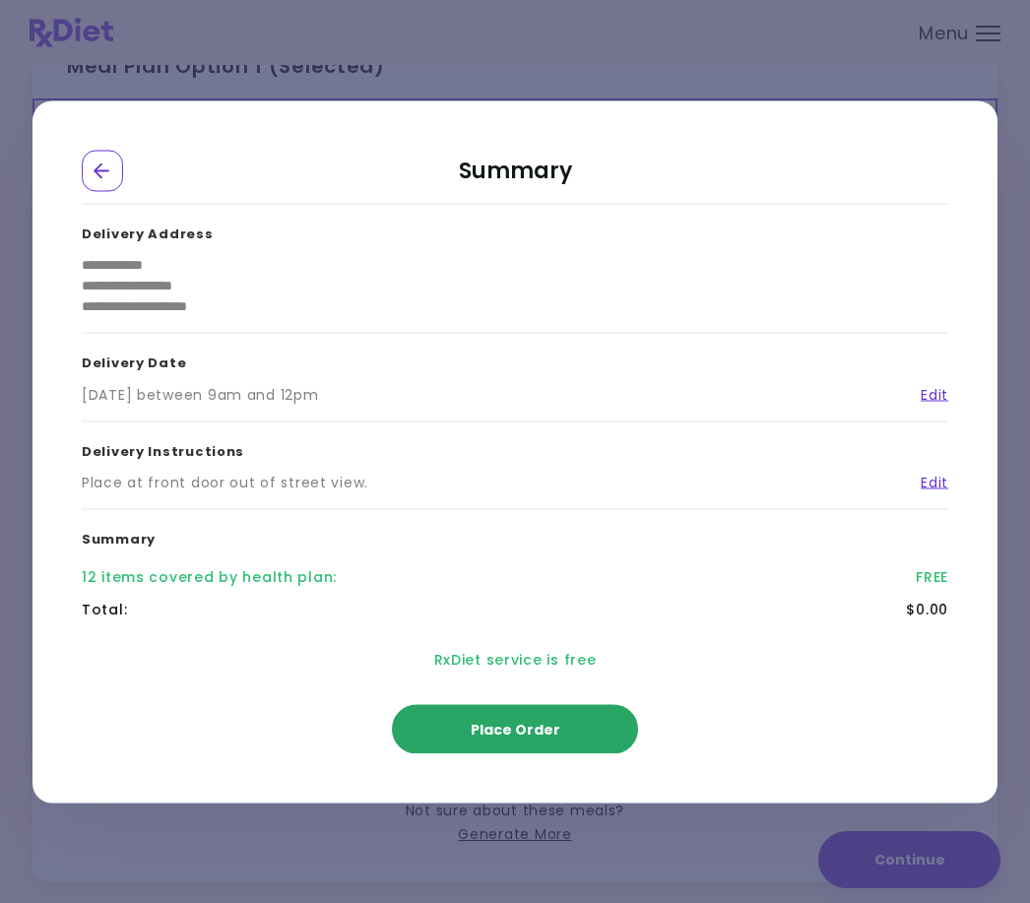
click at [551, 739] on span "Place Order" at bounding box center [516, 729] width 90 height 20
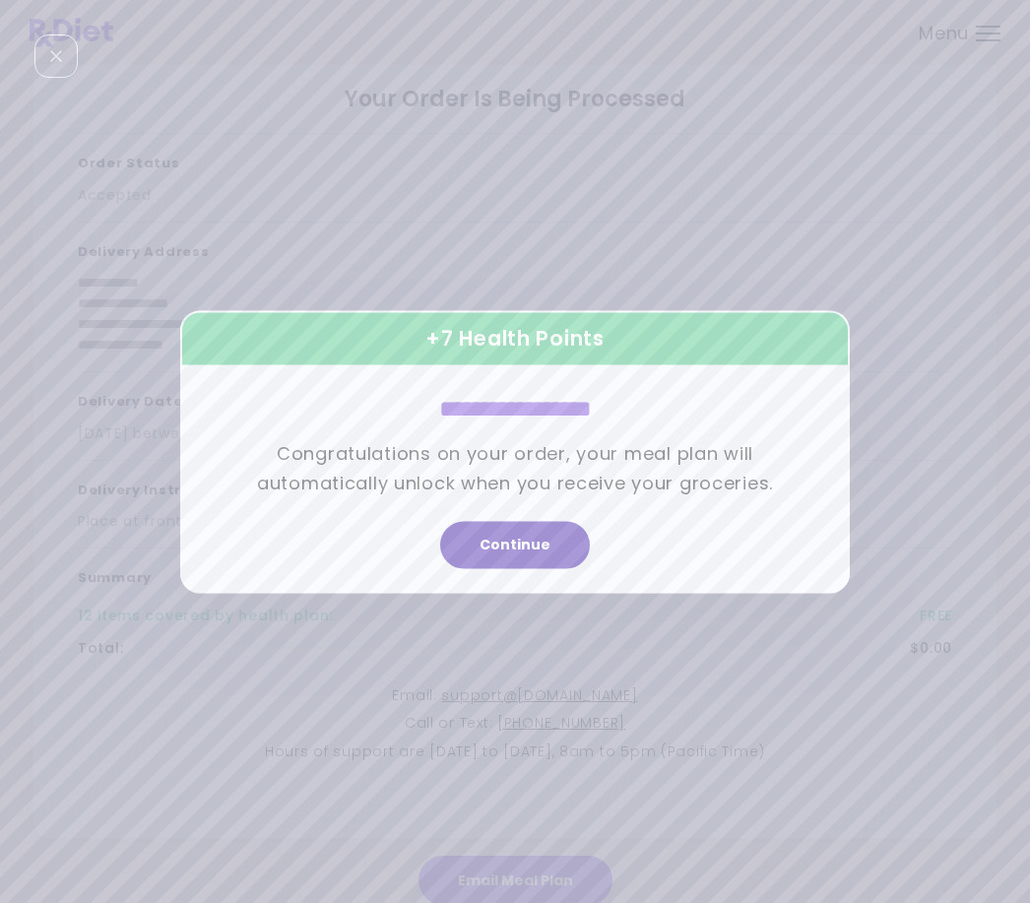
click at [550, 568] on button "Continue" at bounding box center [515, 544] width 150 height 47
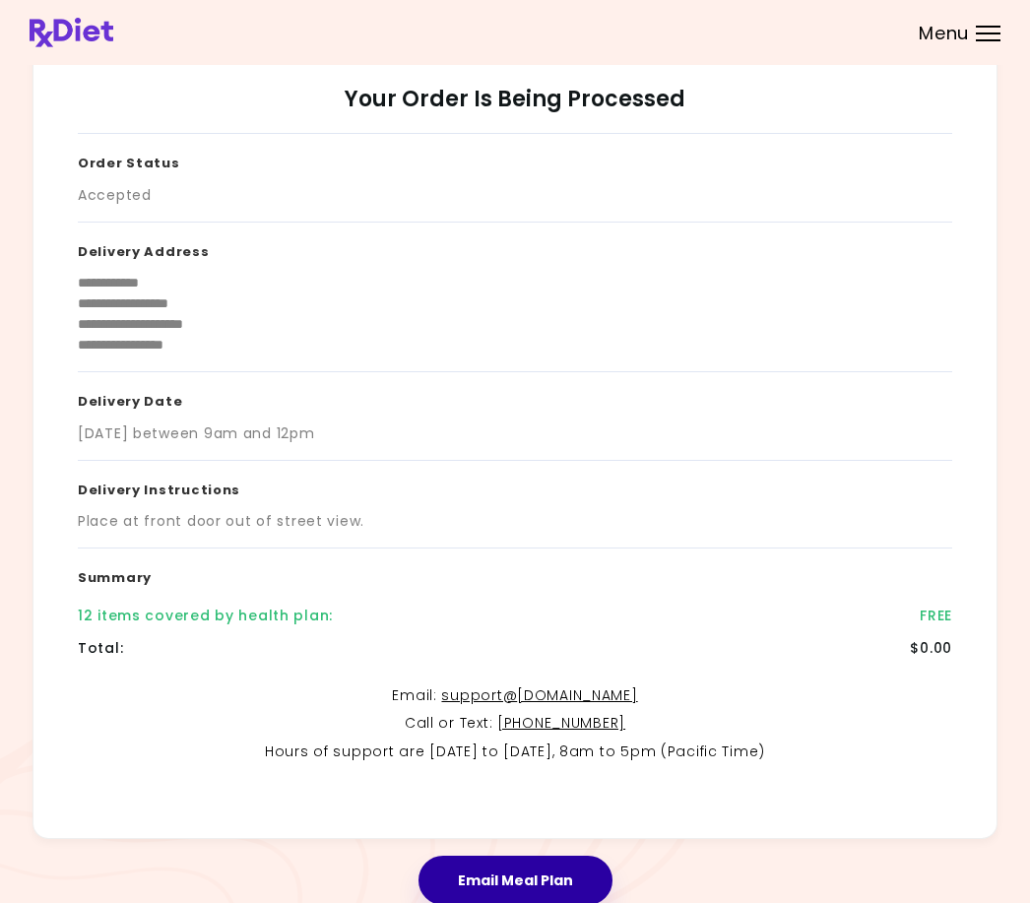
click at [570, 864] on button "Email Meal Plan" at bounding box center [516, 880] width 194 height 49
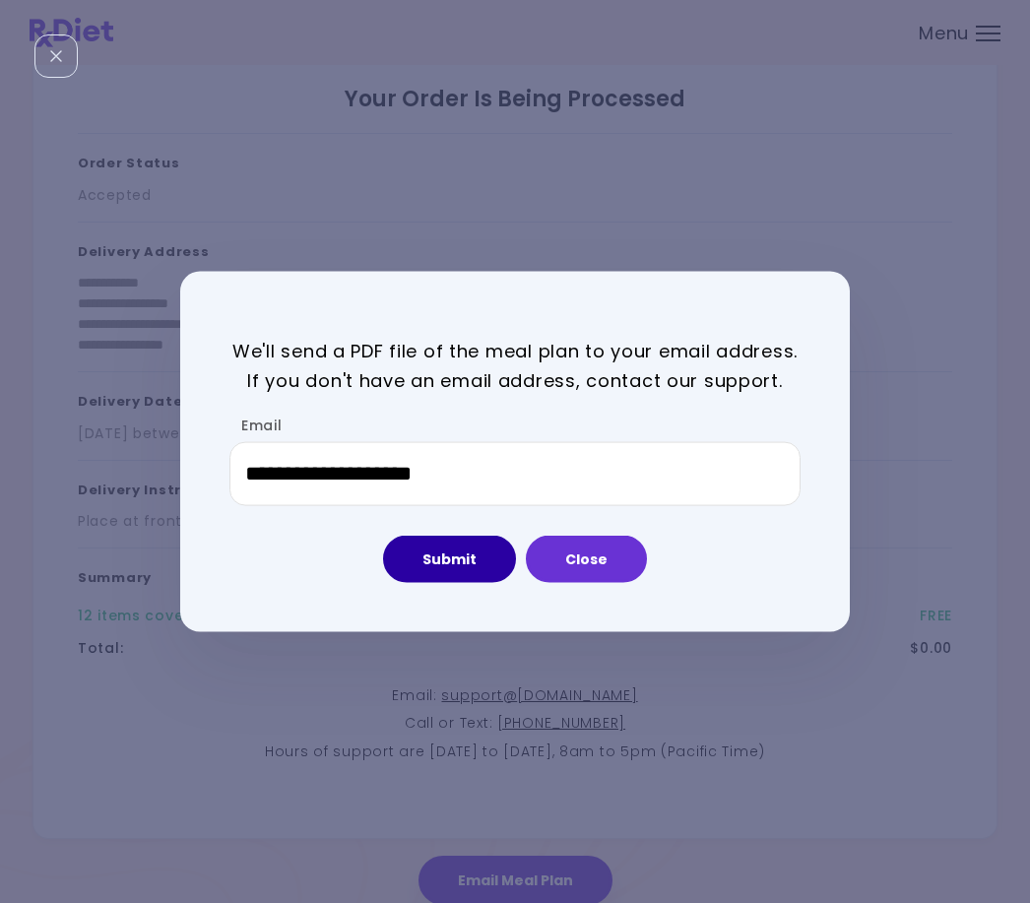
click at [479, 583] on button "Submit" at bounding box center [449, 559] width 133 height 47
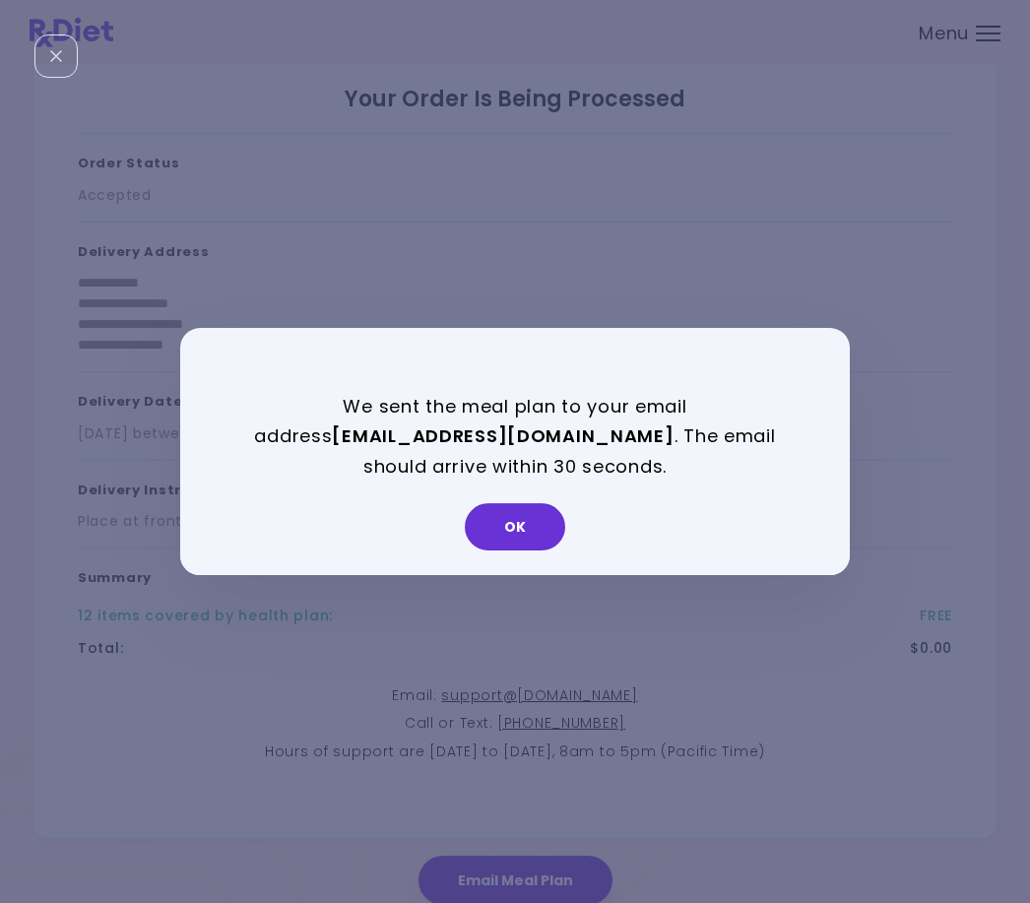
click at [533, 551] on button "OK" at bounding box center [515, 526] width 100 height 47
